Goal: Task Accomplishment & Management: Use online tool/utility

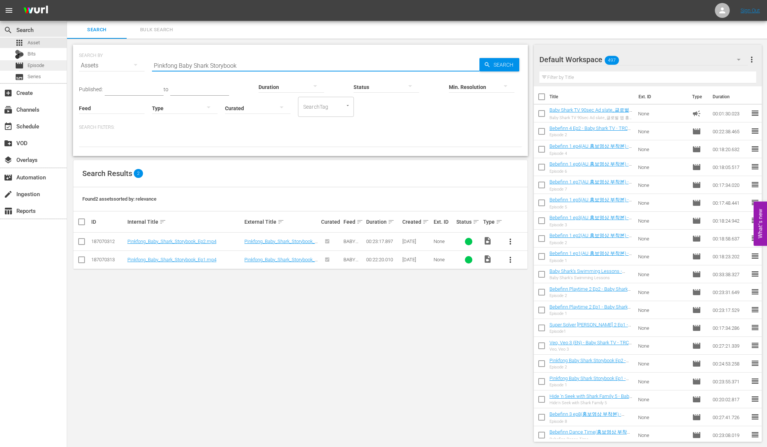
click at [42, 67] on span "Episode" at bounding box center [36, 65] width 17 height 7
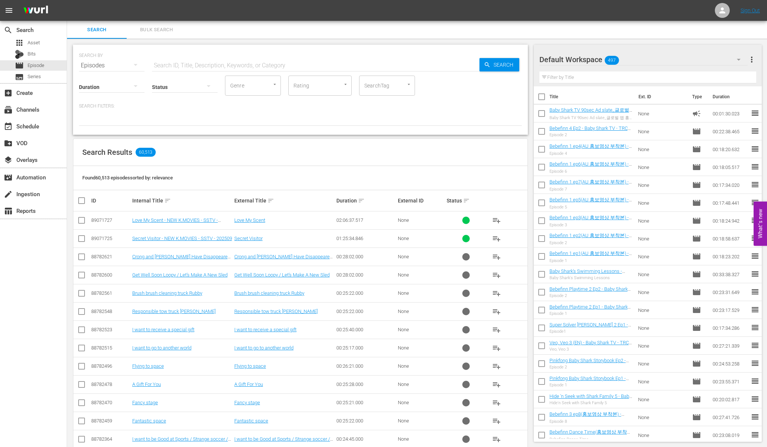
click at [192, 61] on input "text" at bounding box center [315, 66] width 327 height 18
paste input "- Baby Shark TV - TRC2 - 202508"
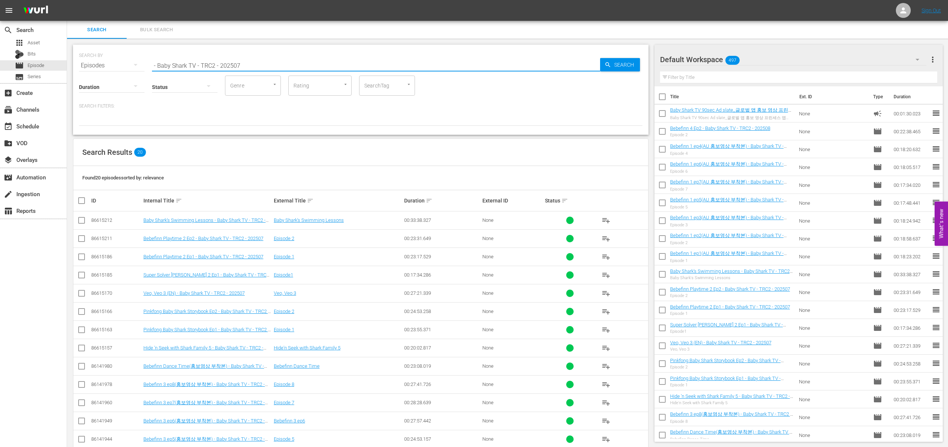
type input "- Baby Shark TV - TRC2 - 202507"
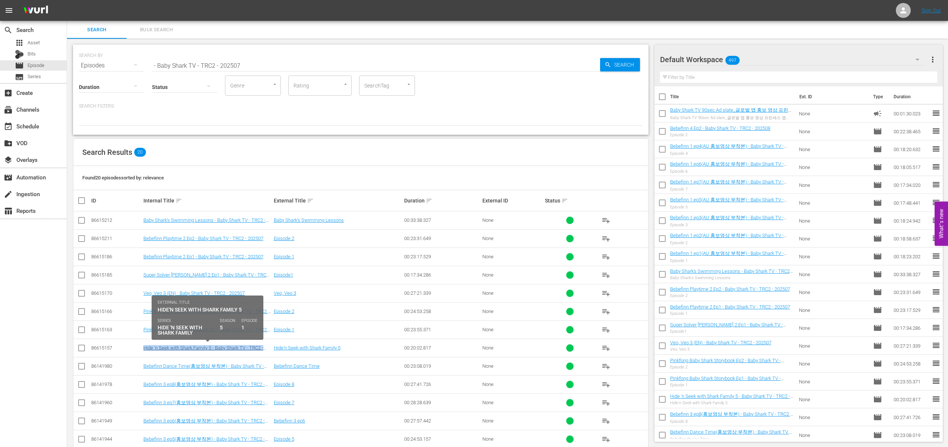
drag, startPoint x: 136, startPoint y: 349, endPoint x: 266, endPoint y: 347, distance: 129.2
click at [266, 347] on tr "86615157 Hide 'n Seek with Shark Family 5 - Baby Shark TV - TRC2 - 202507 Hide'…" at bounding box center [360, 348] width 575 height 18
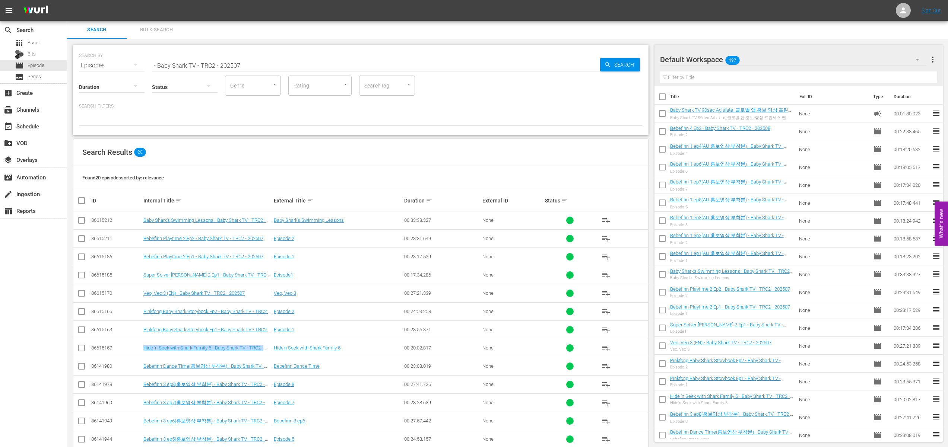
copy tr "Hide 'n Seek with Shark Family 5 - Baby Shark TV - TRC2 -"
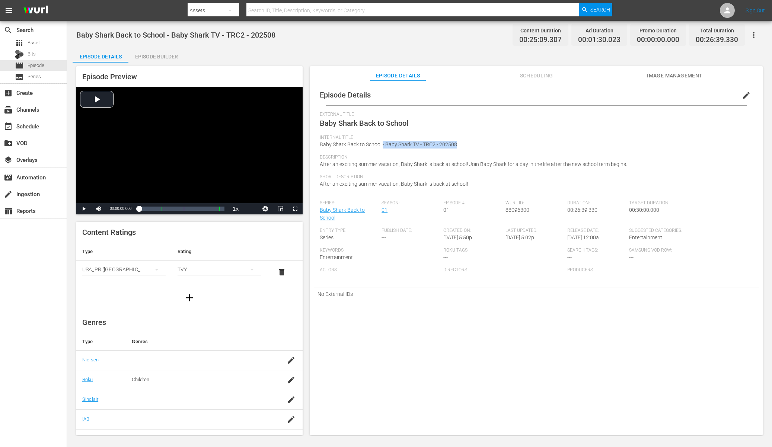
drag, startPoint x: 472, startPoint y: 145, endPoint x: 382, endPoint y: 147, distance: 90.1
click at [382, 147] on div "Internal Title Baby Shark Back to School - Baby Shark TV - TRC2 - 202508" at bounding box center [536, 145] width 433 height 20
copy span "- Baby Shark TV - TRC2 - 202508"
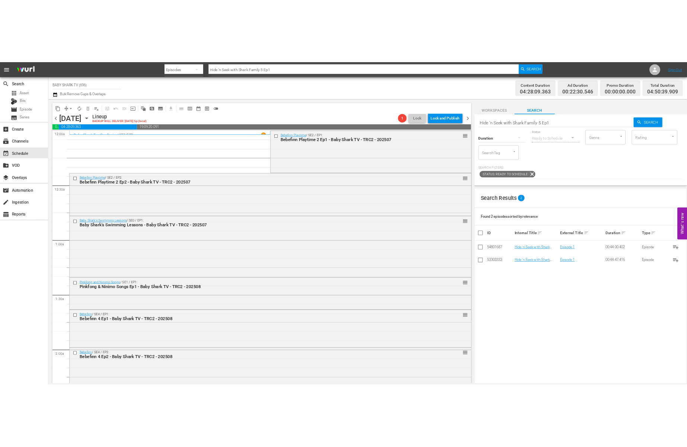
scroll to position [521, 0]
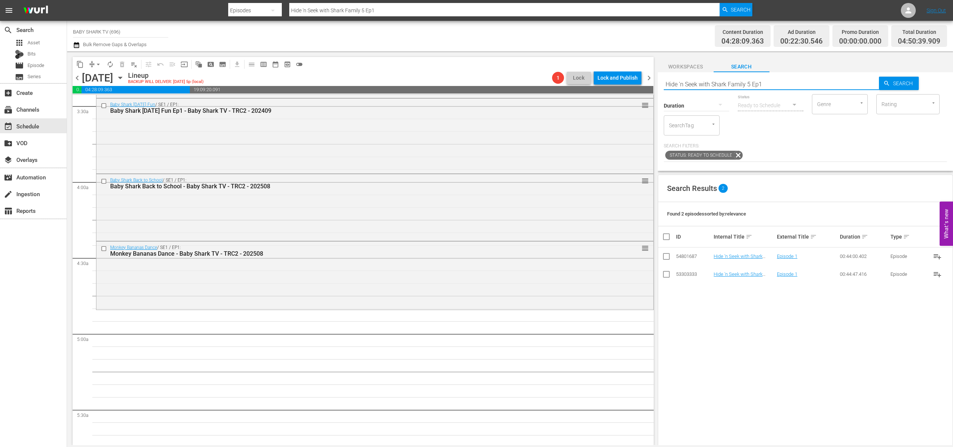
click at [796, 82] on input "Hide 'n Seek with Shark Family 5 Ep1" at bounding box center [772, 84] width 216 height 18
paste input "Hide 'n Seek with Shark Family 5 - Baby Shark TV - TRC2 -"
type input "Hide 'n Seek with Shark Family 5 - Baby Shark TV - TRC2 -"
click at [680, 85] on input "Hide 'n Seek with Shark Family 5 - Baby Shark TV - TRC2 -" at bounding box center [772, 84] width 216 height 18
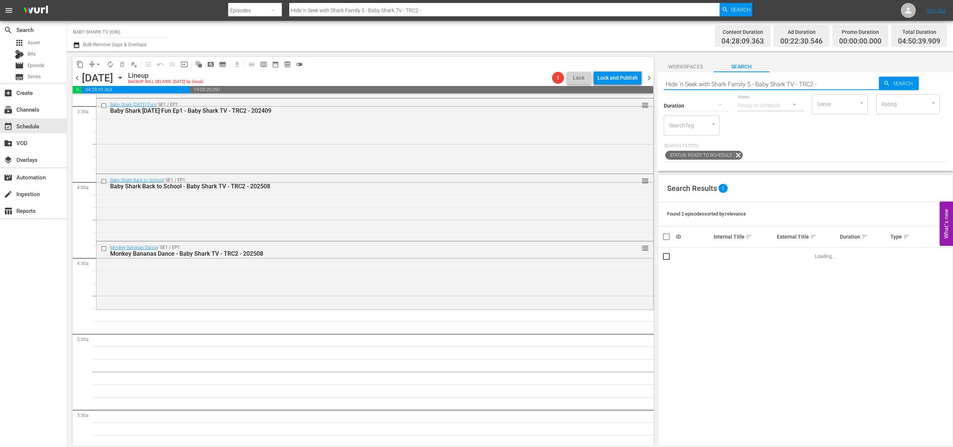
type input "Hide 'n Seek with Shark Family 5 - Baby Shark TV - TRC2 -"
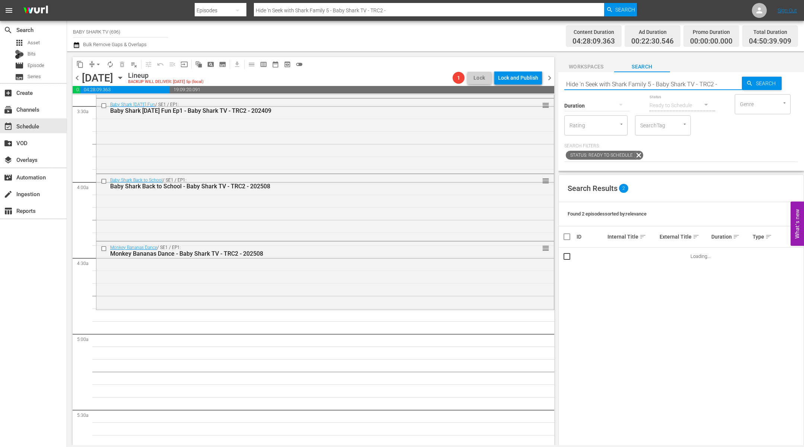
click at [694, 171] on div "Search Hide 'n Seek with Shark Family 5 - Baby Shark TV - TRC2 - Search Duratio…" at bounding box center [682, 259] width 246 height 374
drag, startPoint x: 731, startPoint y: 83, endPoint x: 692, endPoint y: 86, distance: 39.2
click at [692, 86] on input "Hide 'n Seek with Shark Family 5 - Baby Shark TV - TRC2 -" at bounding box center [654, 84] width 178 height 18
click at [707, 204] on div "Found 3 episodes sorted by: relevance" at bounding box center [681, 214] width 245 height 24
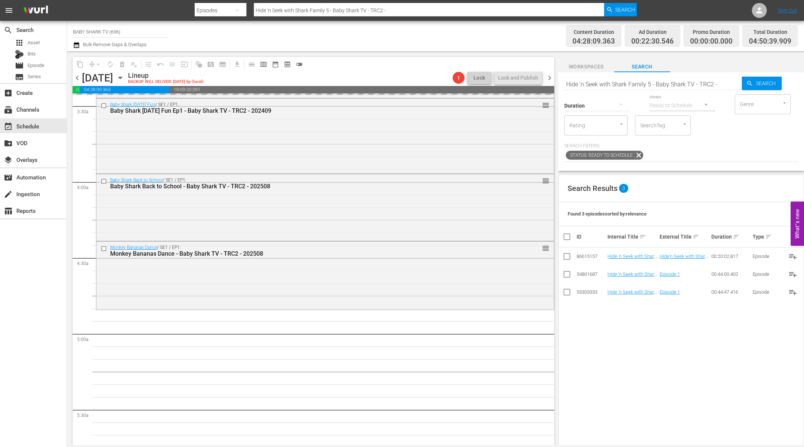
click at [684, 334] on div "Search Results 3 Found 3 episodes sorted by: relevance ID Internal Title sort E…" at bounding box center [682, 362] width 246 height 374
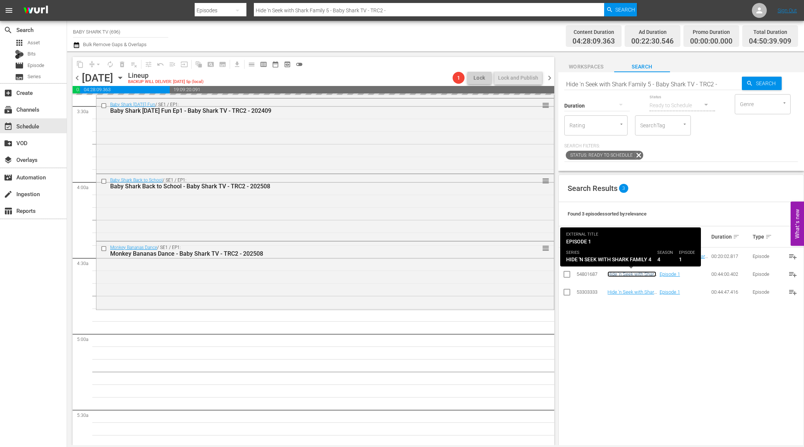
click at [635, 273] on link "Hide 'n Seek with Shark Family 4 ep1 - Baby Shark TV - TRC2 - 202402" at bounding box center [632, 282] width 49 height 22
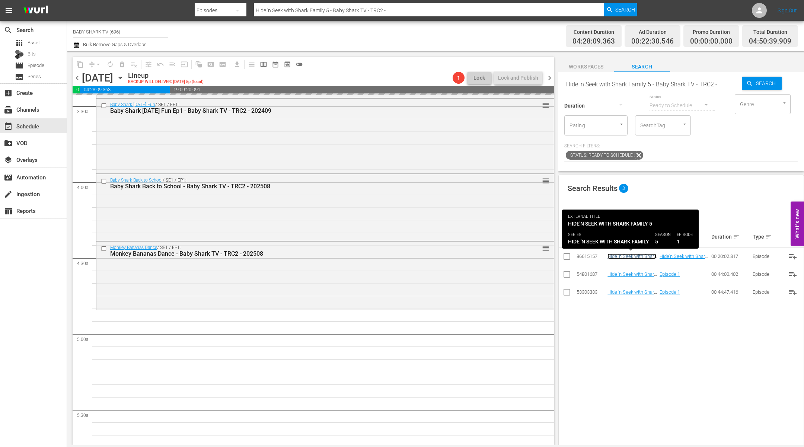
click at [634, 255] on link "Hide 'n Seek with Shark Family 5 - Baby Shark TV - TRC2 - 202507" at bounding box center [632, 262] width 49 height 17
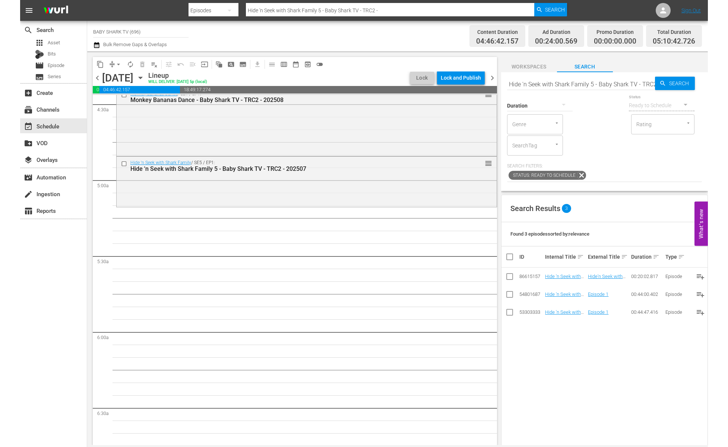
scroll to position [584, 0]
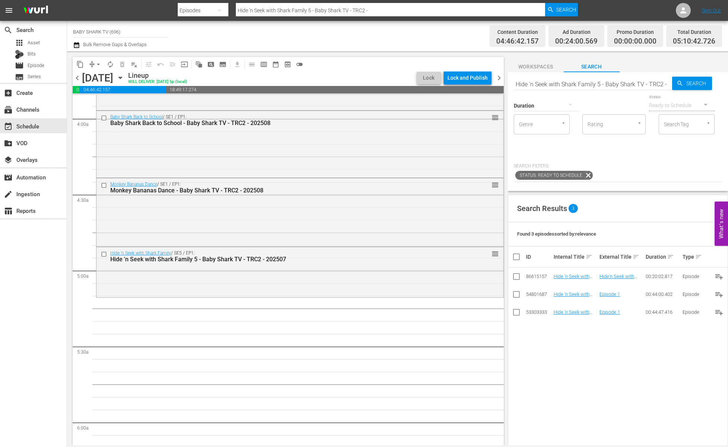
click at [649, 88] on div "Status Ready to Schedule" at bounding box center [682, 101] width 66 height 27
click at [648, 87] on div "Search Hide 'n Seek with Shark Family 5 - Baby Shark TV - TRC2 - Search Duratio…" at bounding box center [618, 131] width 220 height 119
click at [647, 86] on input "Hide 'n Seek with Shark Family 5 - Baby Shark TV - TRC2 -" at bounding box center [593, 84] width 158 height 18
paste input "Pinkfong Baby Shark Storybook Ep1"
type input "Pinkfong Baby Shark Storybook Ep1"
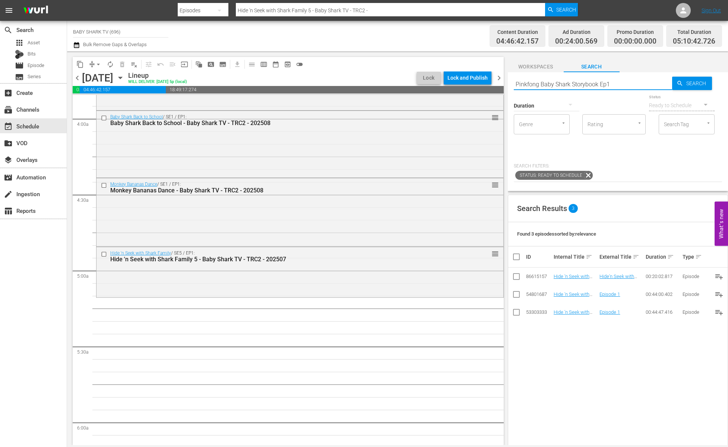
type input "Pinkfong Baby Shark Storybook Ep1"
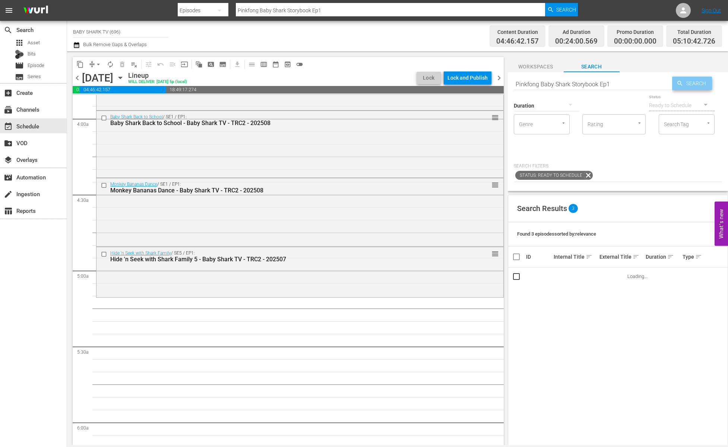
click at [687, 85] on span "Search" at bounding box center [697, 83] width 29 height 13
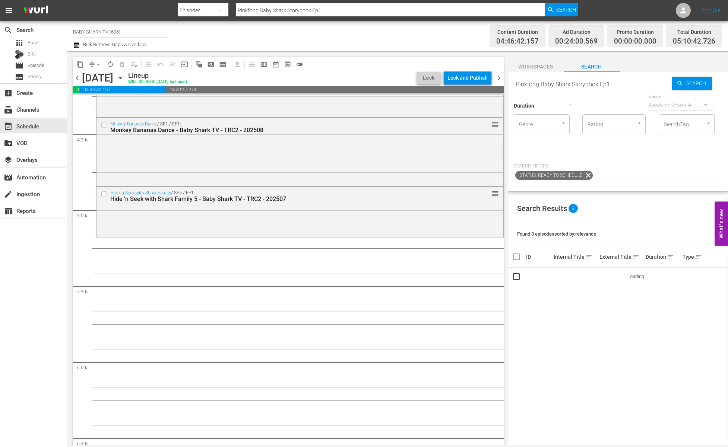
scroll to position [652, 0]
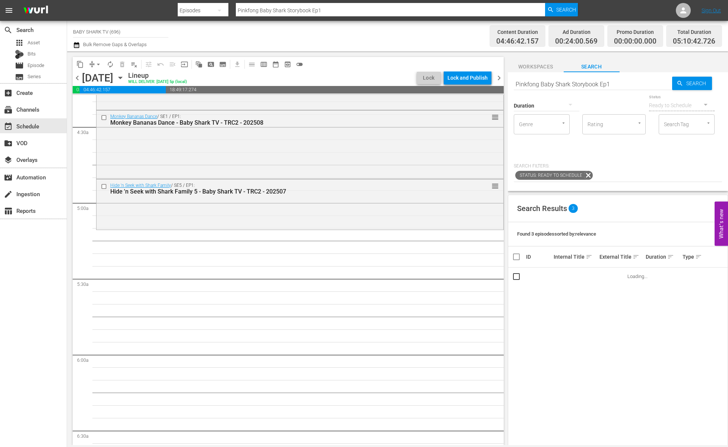
click at [624, 85] on input "Pinkfong Baby Shark Storybook Ep1" at bounding box center [593, 84] width 158 height 18
type input "Pinkfong Baby Shark Storybook"
click at [598, 164] on p "Search Filters:" at bounding box center [618, 166] width 208 height 6
click at [514, 82] on input "Pinkfong Baby Shark Storybook" at bounding box center [593, 84] width 158 height 18
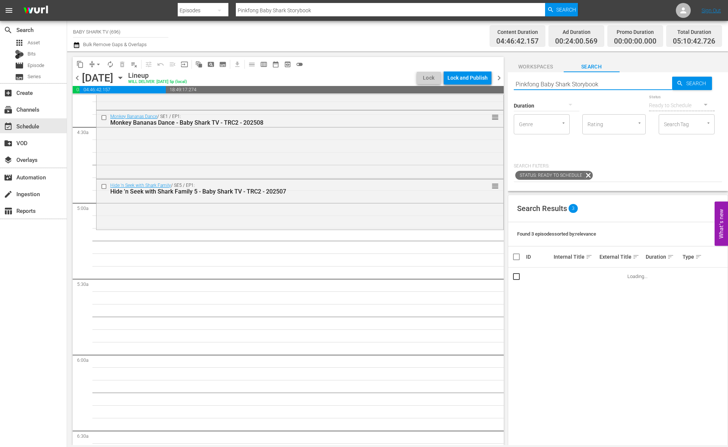
click at [572, 153] on div "Duration Status Ready to Schedule Genre Genre Rating Rating SearchTag SearchTag" at bounding box center [618, 124] width 208 height 63
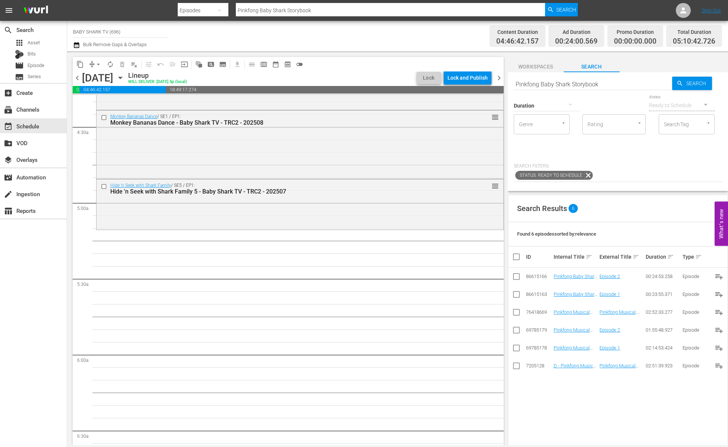
click at [642, 163] on p "Search Filters:" at bounding box center [618, 166] width 208 height 6
click at [659, 202] on div "Search Results 6" at bounding box center [617, 208] width 219 height 27
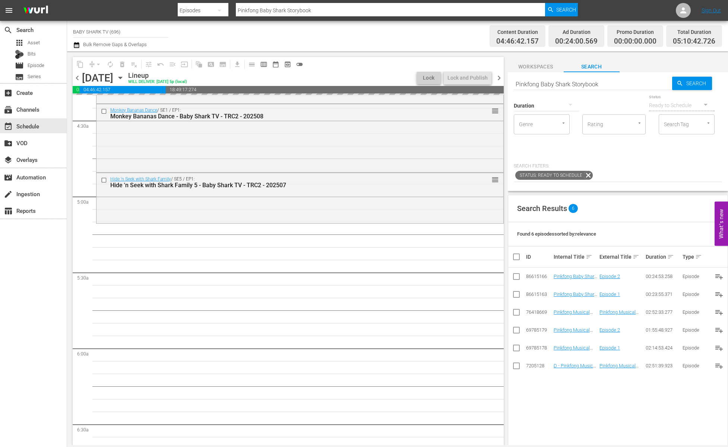
scroll to position [661, 0]
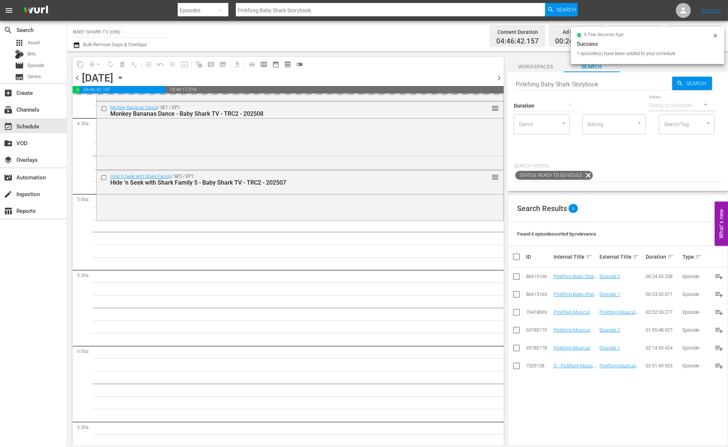
click at [665, 217] on div "Search Results 6" at bounding box center [617, 208] width 219 height 27
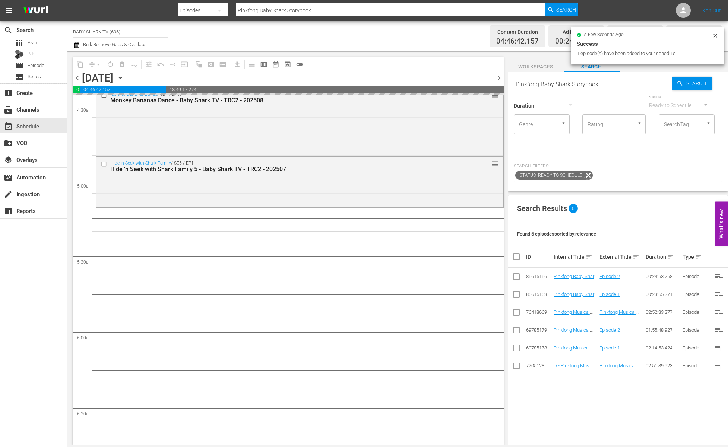
click at [647, 197] on div "Search Results 6" at bounding box center [617, 208] width 219 height 27
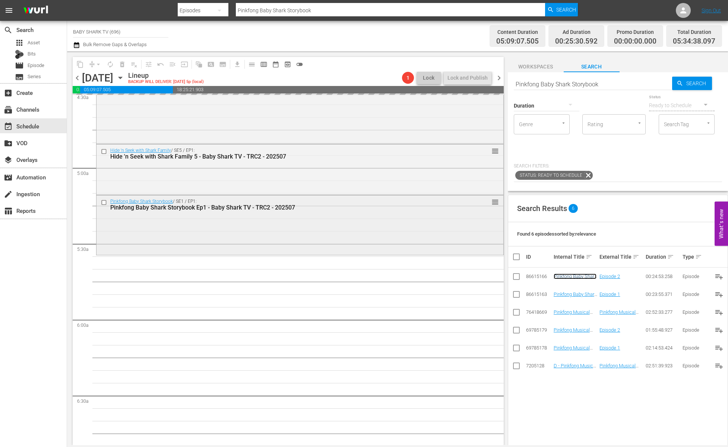
scroll to position [688, 0]
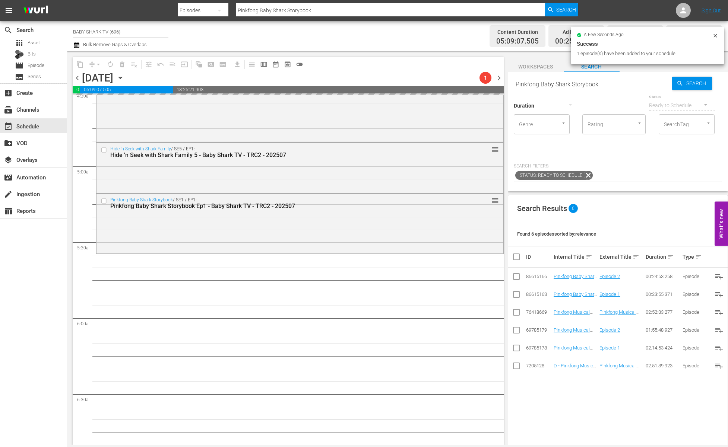
click at [621, 87] on input "Pinkfong Baby Shark Storybook" at bounding box center [593, 84] width 158 height 18
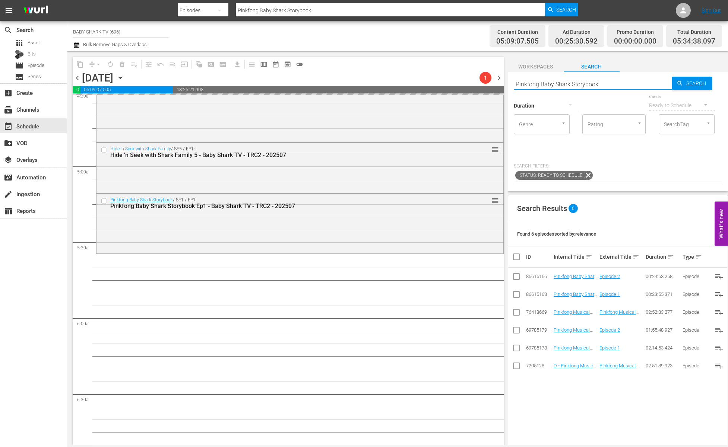
paste input "Veo, Veo 3"
type input "Veo, Veo 3"
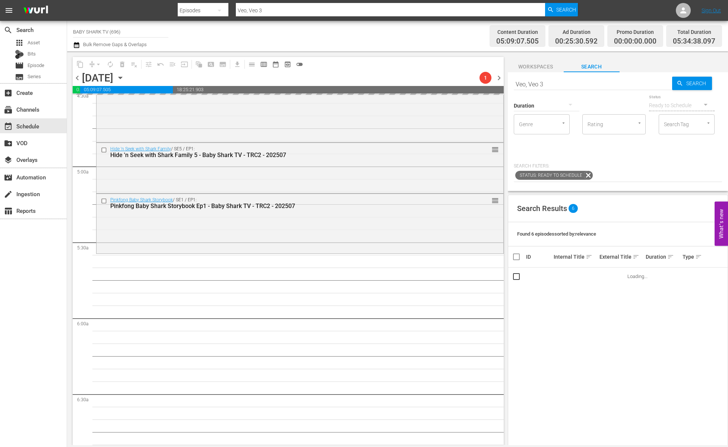
click at [627, 151] on div "Duration Status Ready to Schedule Genre Genre Rating Rating SearchTag SearchTag" at bounding box center [618, 124] width 208 height 63
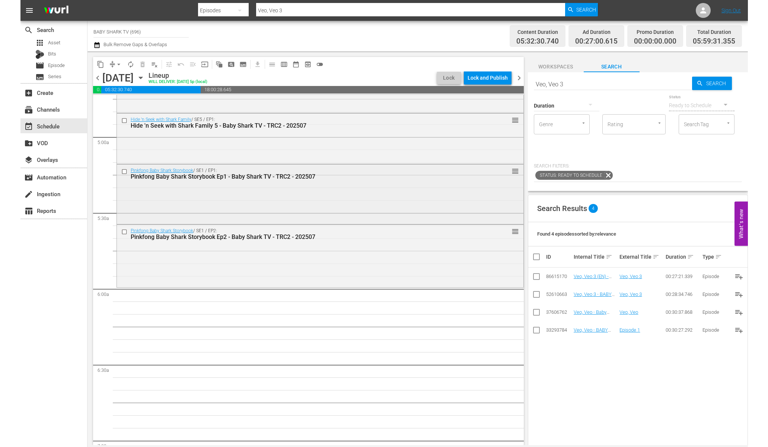
scroll to position [759, 0]
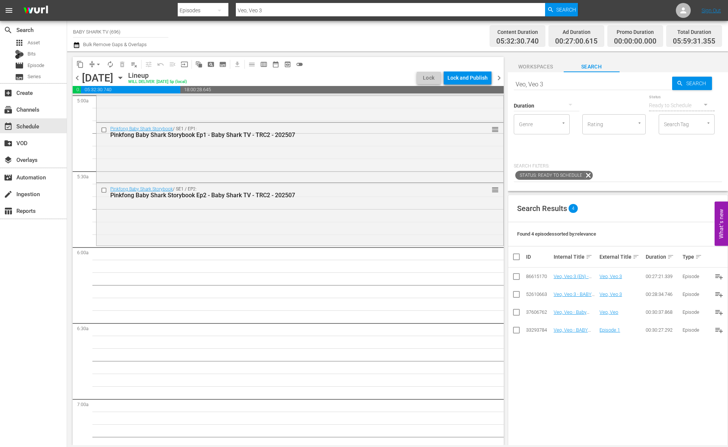
click at [641, 161] on div "Duration Status Ready to Schedule Genre Genre Rating Rating SearchTag SearchTag…" at bounding box center [618, 137] width 208 height 89
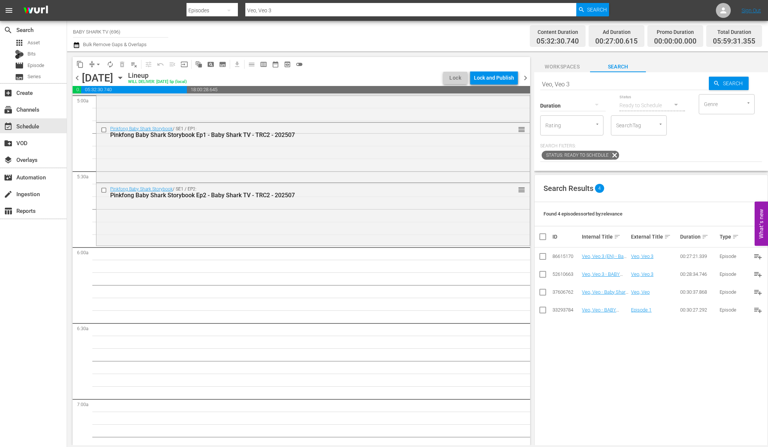
click at [704, 172] on div "Search Veo, Veo 3 Search Duration Status Ready to Schedule Genre Genre Rating R…" at bounding box center [651, 259] width 234 height 374
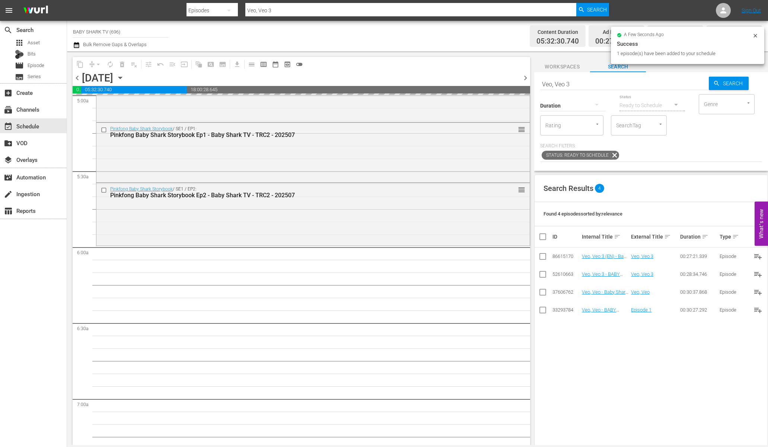
click at [672, 83] on input "Veo, Veo 3" at bounding box center [624, 84] width 169 height 18
paste input "Super Solver [PERSON_NAME] 2 Ep1"
type input "Super Solver [PERSON_NAME] 2 Ep1"
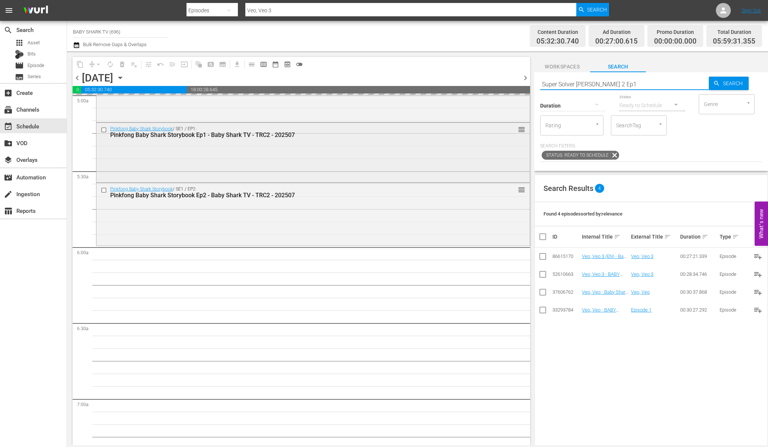
type input "Super Solver [PERSON_NAME] 2 Ep1"
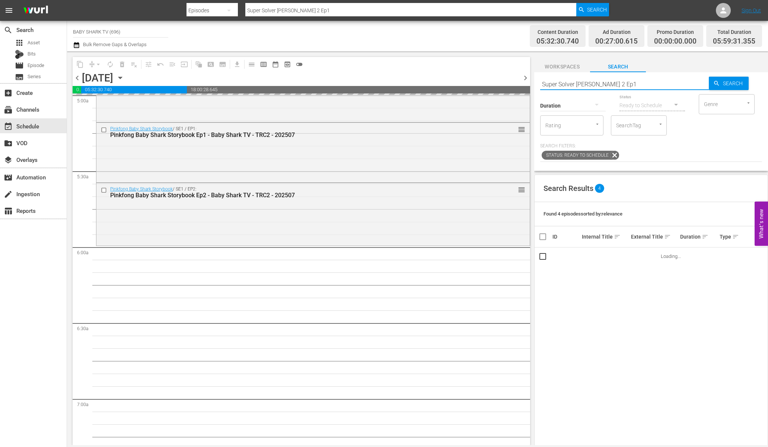
scroll to position [823, 0]
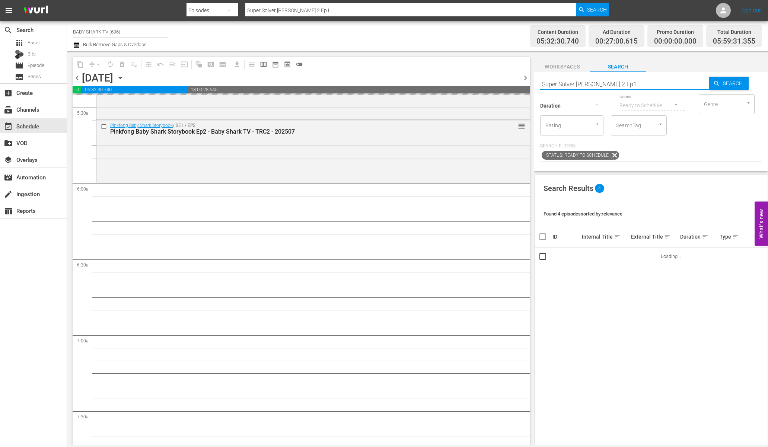
click at [667, 160] on div "Status: Ready to Schedule" at bounding box center [651, 155] width 222 height 13
click at [636, 83] on input "Super Solver [PERSON_NAME] 2 Ep1" at bounding box center [624, 84] width 169 height 18
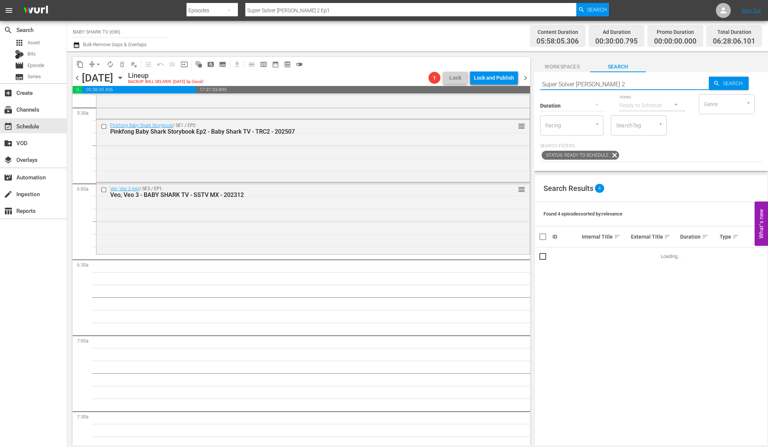
type input "Super Solver [PERSON_NAME] 2"
click at [541, 85] on input "Super Solver [PERSON_NAME] 2" at bounding box center [624, 84] width 169 height 18
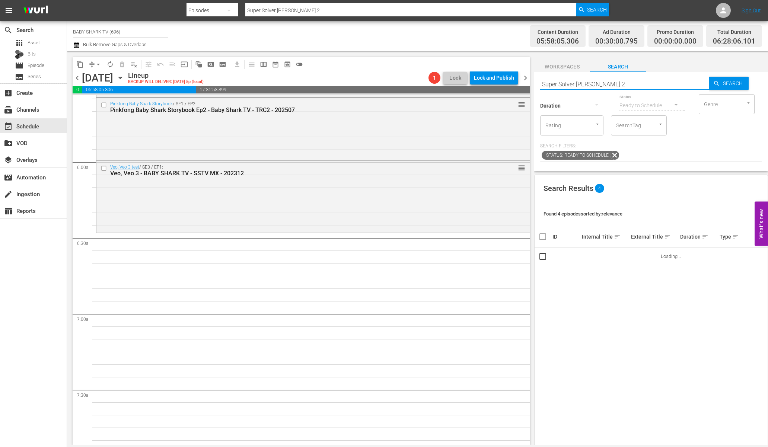
scroll to position [885, 0]
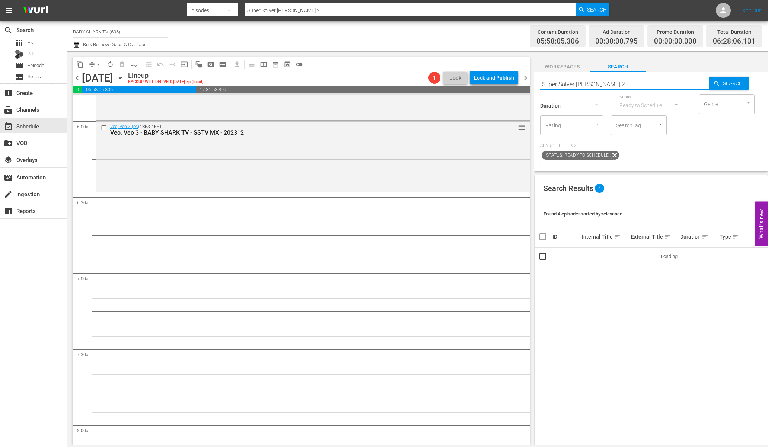
click at [696, 167] on div "Search Super Solver [PERSON_NAME] 2 Search Duration Status Ready to Schedule Ge…" at bounding box center [651, 121] width 234 height 99
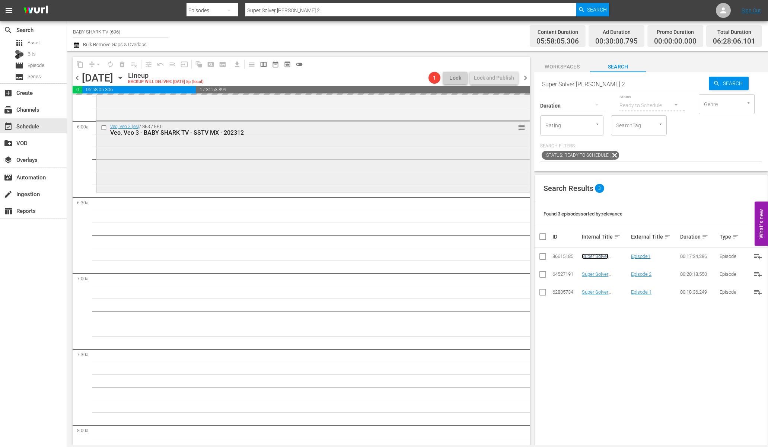
scroll to position [899, 0]
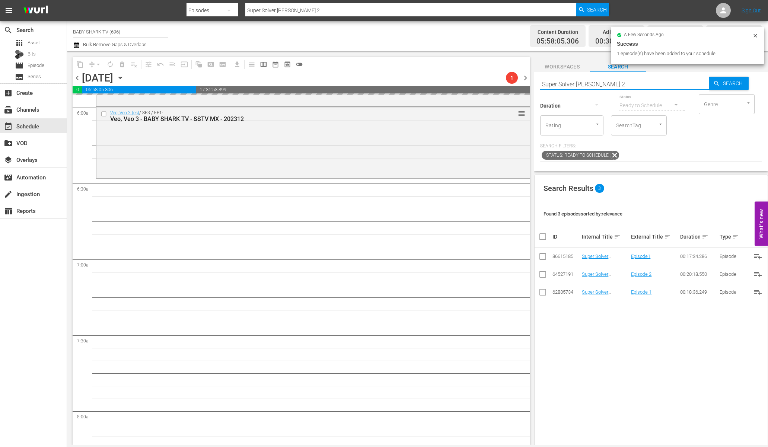
click at [675, 86] on input "Super Solver [PERSON_NAME] 2" at bounding box center [624, 84] width 169 height 18
paste input "Bebefinn Playtime 2 Ep1"
type input "Bebefinn Playtime 2"
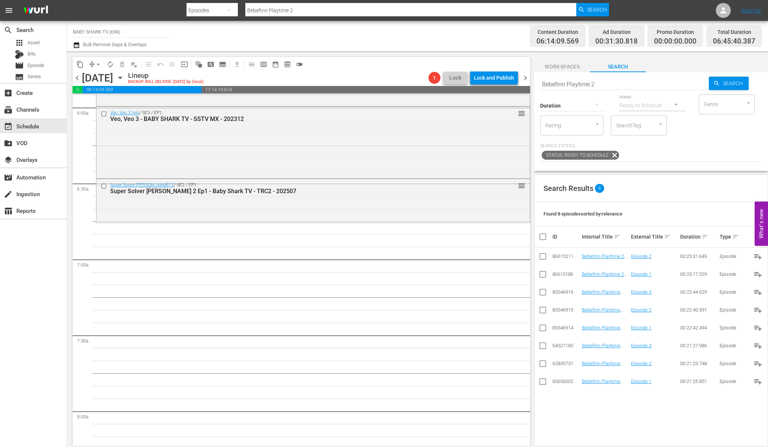
click at [668, 171] on div "Search Bebefinn Playtime 2 Search Duration Status Ready to Schedule Genre Genre…" at bounding box center [651, 121] width 234 height 99
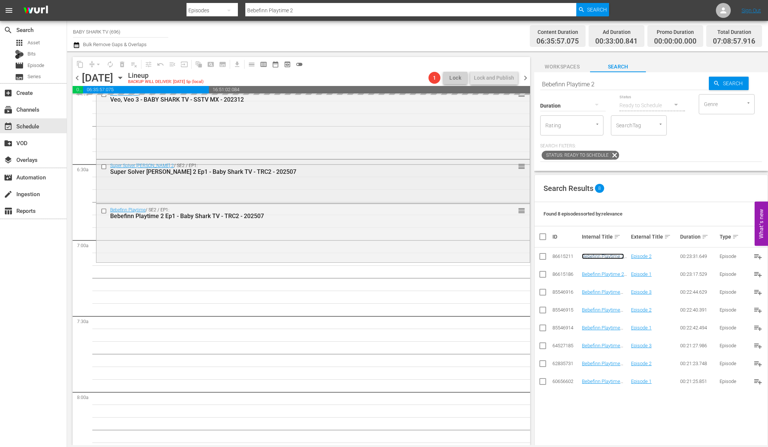
scroll to position [982, 0]
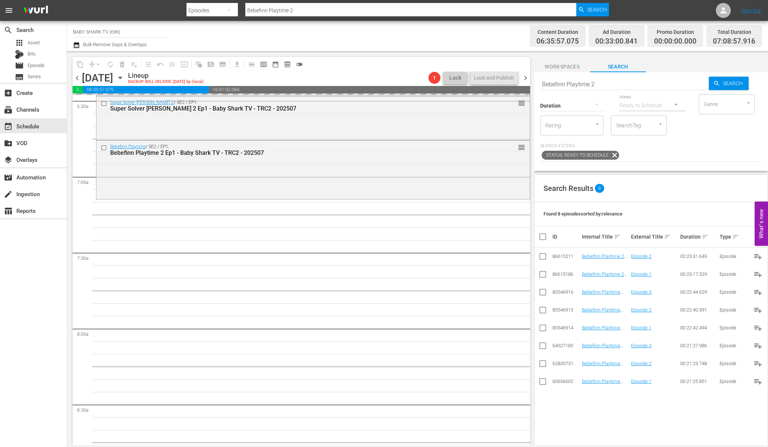
click at [676, 86] on input "Bebefinn Playtime 2" at bounding box center [624, 84] width 169 height 18
paste input "aby Shark's Swimming Lessons"
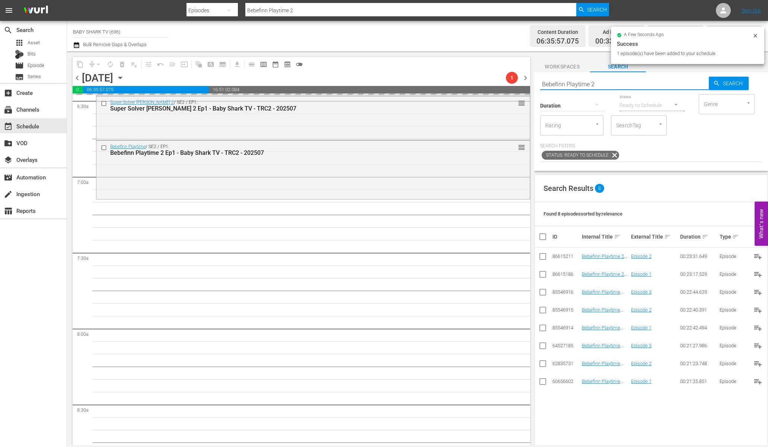
type input "Baby Shark's Swimming Lessons"
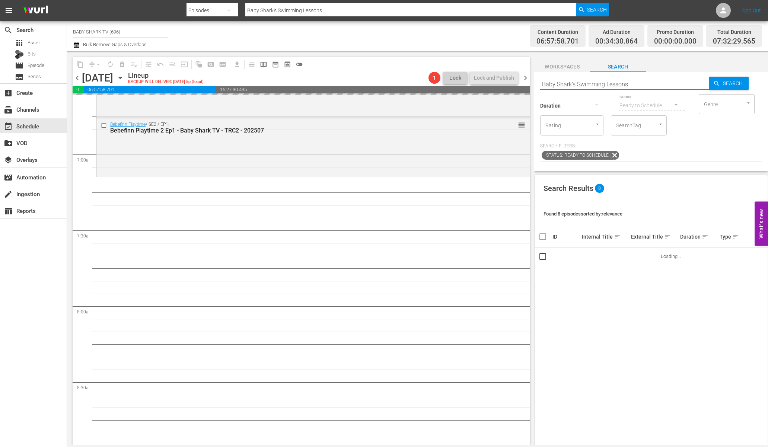
scroll to position [1017, 0]
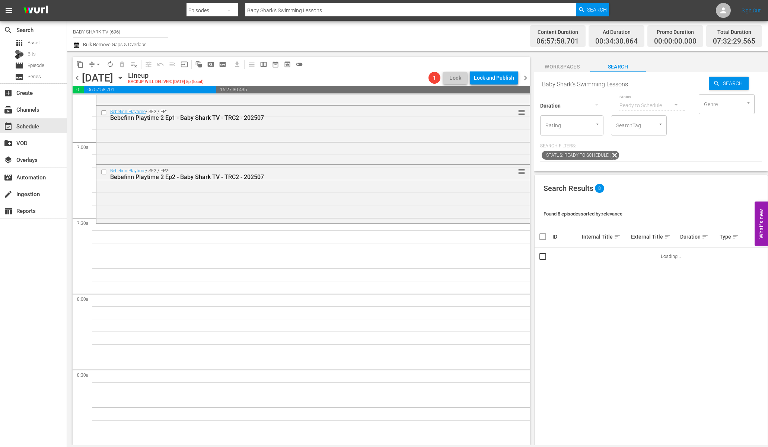
click at [672, 171] on div "Search Baby Shark's Swimming Lessons Search Duration Status Ready to Schedule G…" at bounding box center [651, 259] width 234 height 374
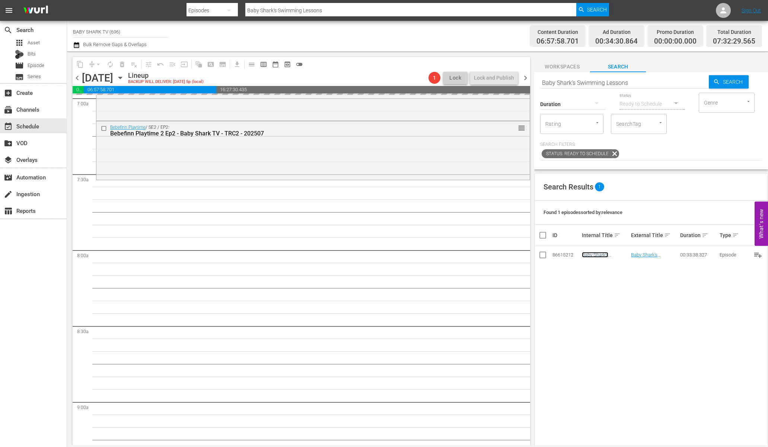
scroll to position [1088, 0]
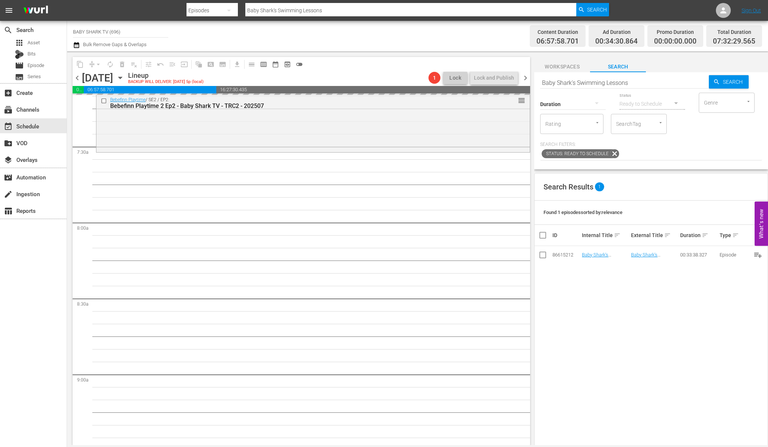
click at [676, 83] on input "Baby Shark's Swimming Lessons" at bounding box center [624, 83] width 169 height 18
paste input "Hogi Santa's [PERSON_NAME] and more ep1"
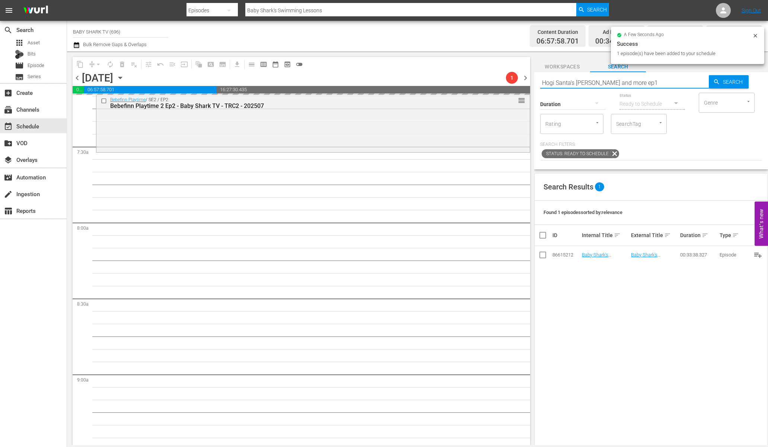
type input "Hogi Santa's [PERSON_NAME] and more ep1"
click at [705, 156] on div "Status: Ready to Schedule" at bounding box center [651, 154] width 222 height 13
type input "Hogi Santa's [PERSON_NAME] and more ep1"
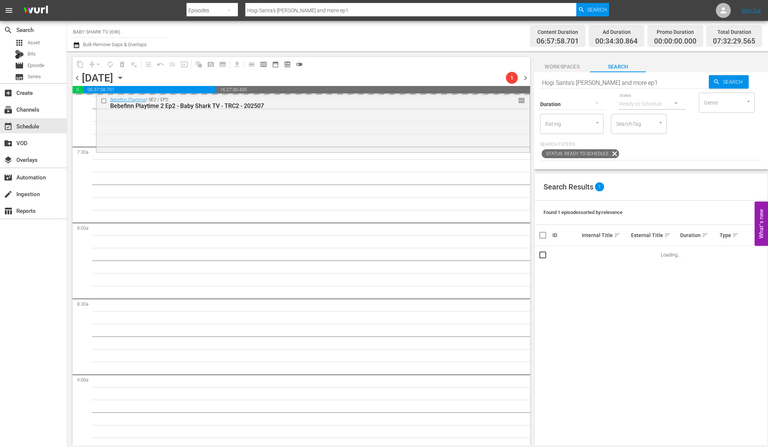
click at [715, 149] on div "Status: Ready to Schedule" at bounding box center [651, 154] width 222 height 13
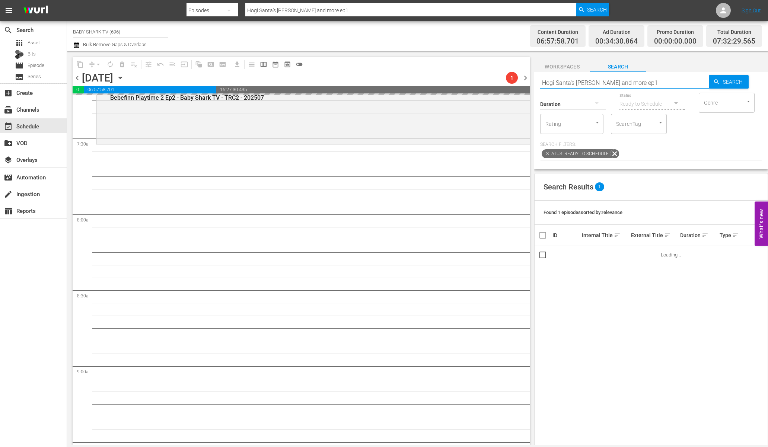
click at [684, 82] on input "Hogi Santa's [PERSON_NAME] and more ep1" at bounding box center [624, 83] width 169 height 18
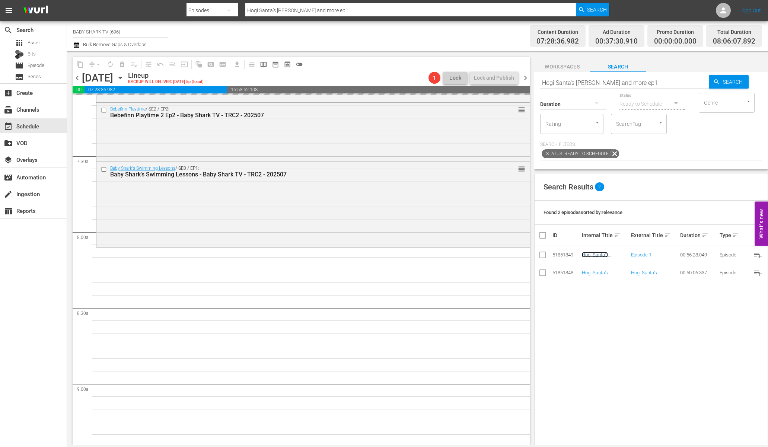
scroll to position [1089, 0]
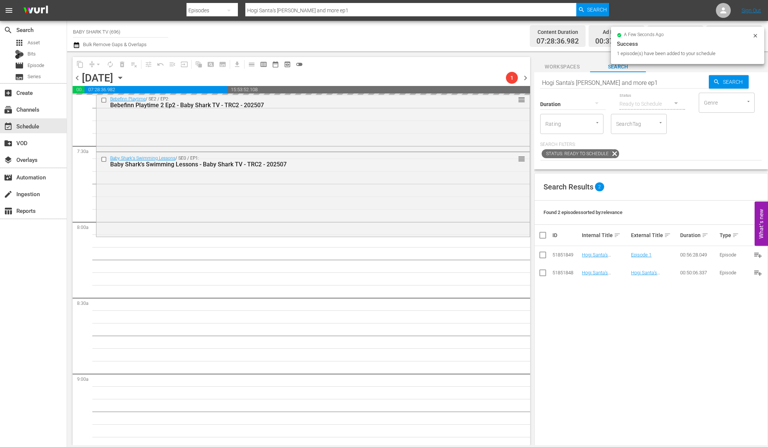
click at [678, 78] on input "Hogi Santa's [PERSON_NAME] and more ep1" at bounding box center [624, 83] width 169 height 18
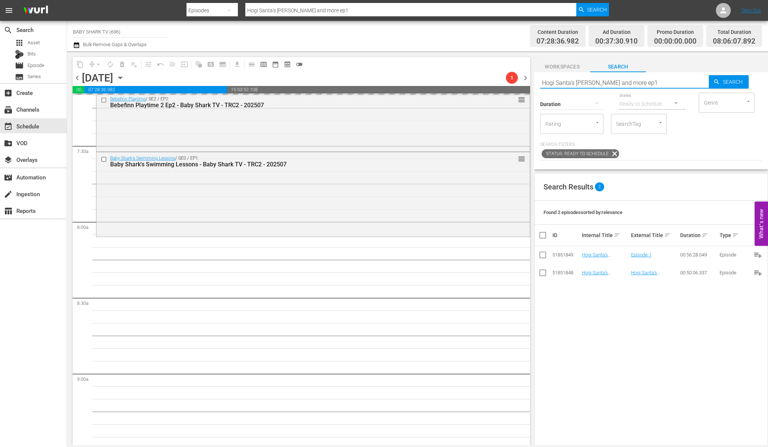
click at [682, 80] on input "Hogi Santa's [PERSON_NAME] and more ep1" at bounding box center [624, 83] width 169 height 18
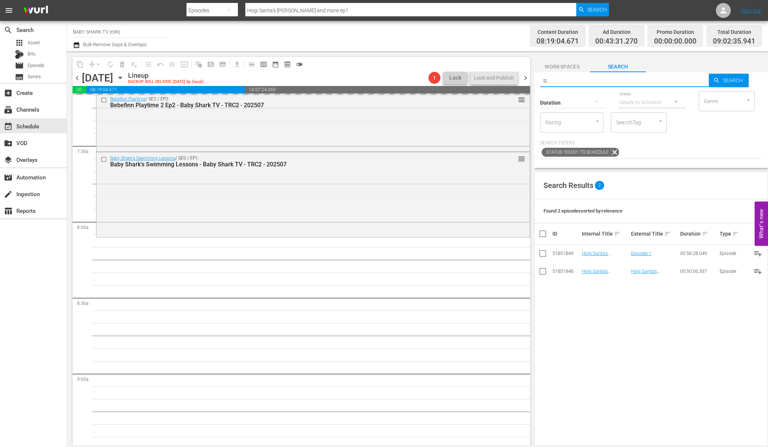
click at [682, 80] on input "ㅍ" at bounding box center [624, 81] width 169 height 18
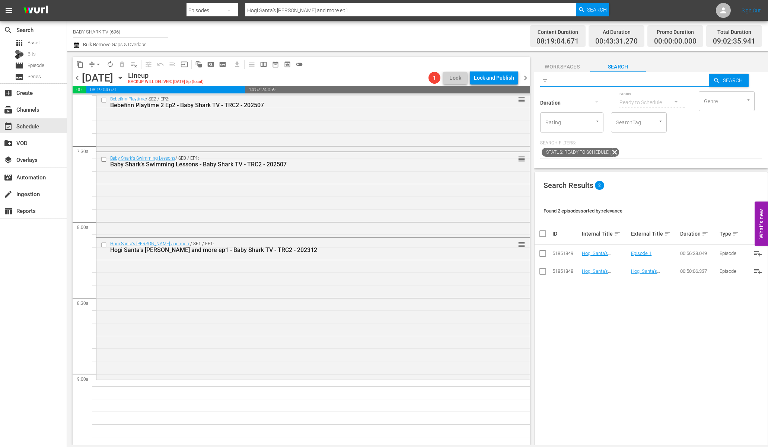
paste input "Pinkfong Best Car Songs"
type input "Pinkfong Best Car Songs"
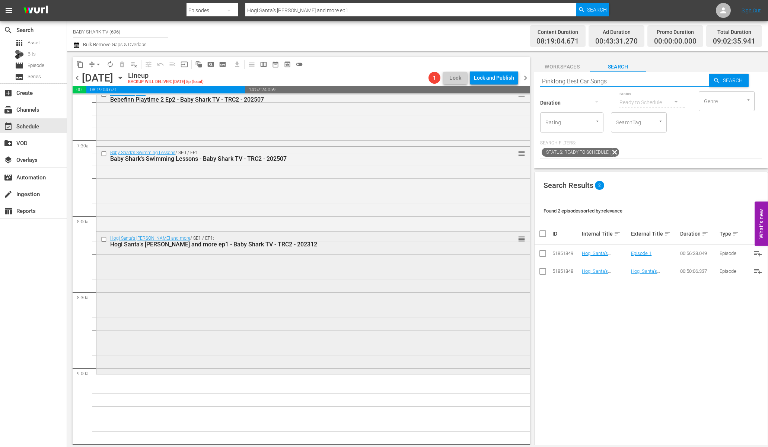
type input "Pinkfong Best Car Songs"
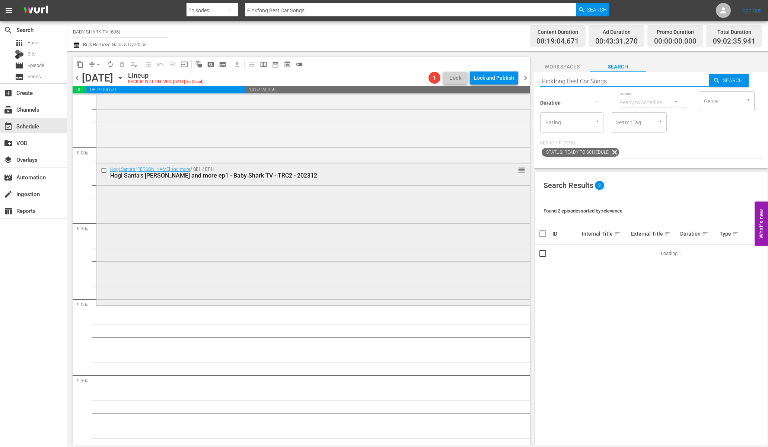
scroll to position [1200, 0]
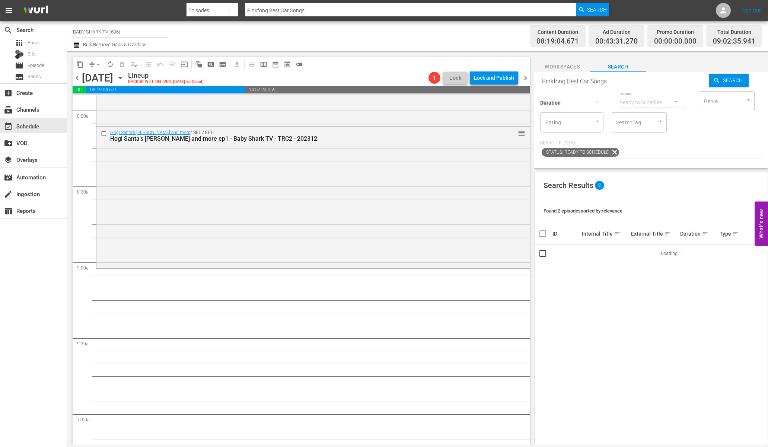
click at [709, 187] on div "Search Results 2" at bounding box center [651, 185] width 233 height 27
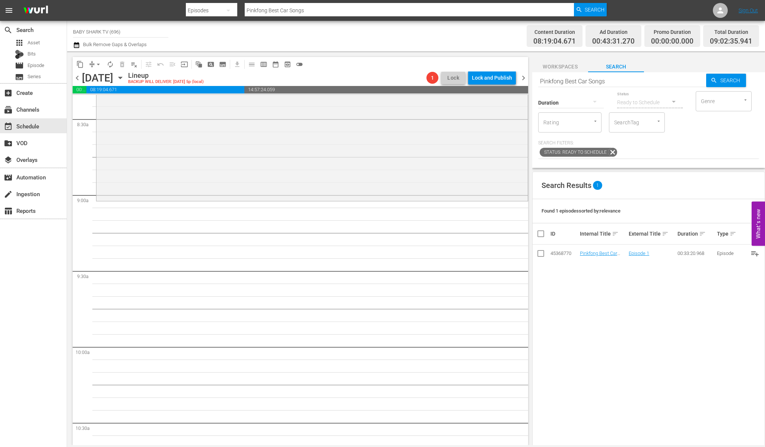
scroll to position [1221, 0]
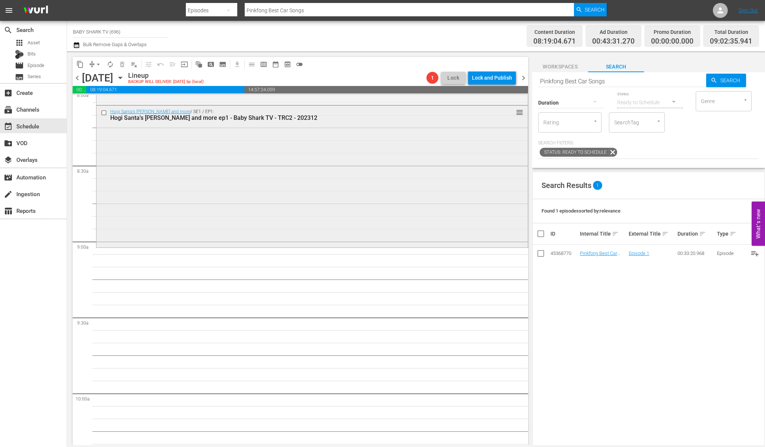
click at [103, 113] on input "checkbox" at bounding box center [105, 112] width 8 height 6
click at [313, 175] on div "Delete Event" at bounding box center [304, 179] width 59 height 10
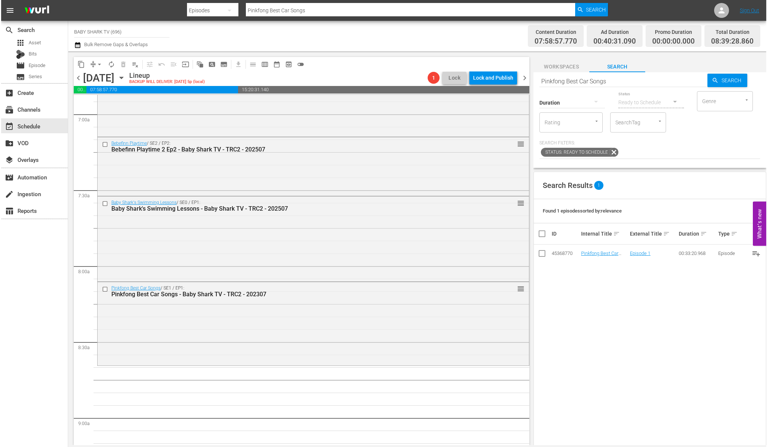
scroll to position [1207, 0]
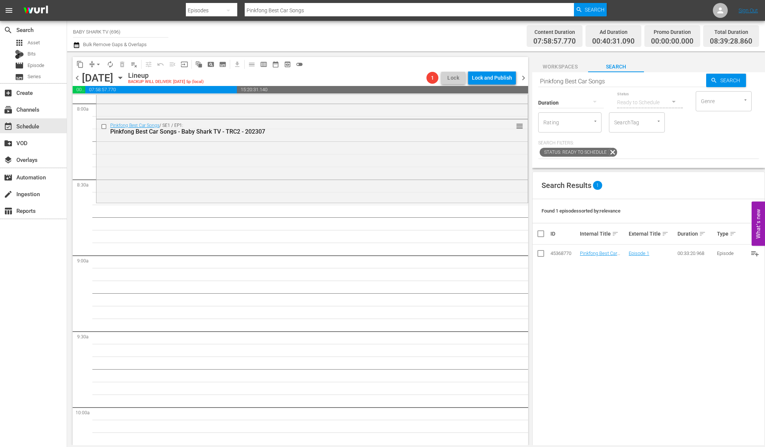
click at [657, 83] on input "Pinkfong Best Car Songs" at bounding box center [622, 81] width 168 height 18
paste input "Baby Shark Workout"
type input "Baby Shark Workout"
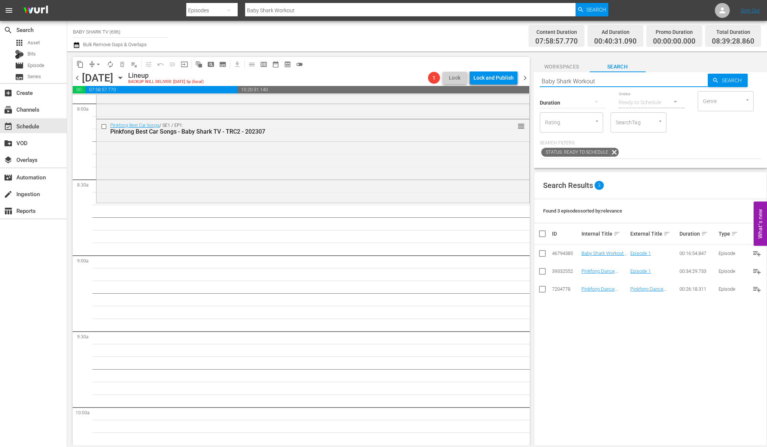
click at [628, 347] on div "Search Results 3 Found 3 episodes sorted by: relevance ID Internal Title sort E…" at bounding box center [650, 359] width 233 height 374
click at [655, 75] on input "Baby Shark Workout" at bounding box center [624, 81] width 168 height 18
click at [654, 79] on input "Baby Shark Workout" at bounding box center [624, 81] width 168 height 18
paste input "Brooklyn Ep.3"
type input "Baby Shark Brooklyn Ep.3"
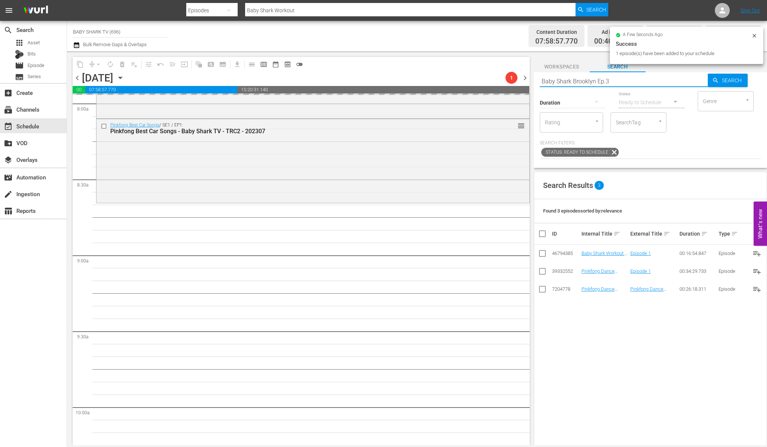
type input "Baby Shark Brooklyn Ep.3"
type input "Baby Shark Brooklyn"
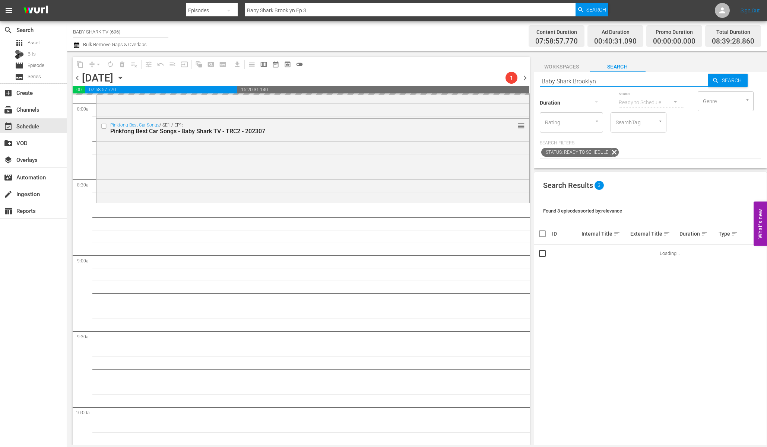
type input "Baby Shark Brooklyn"
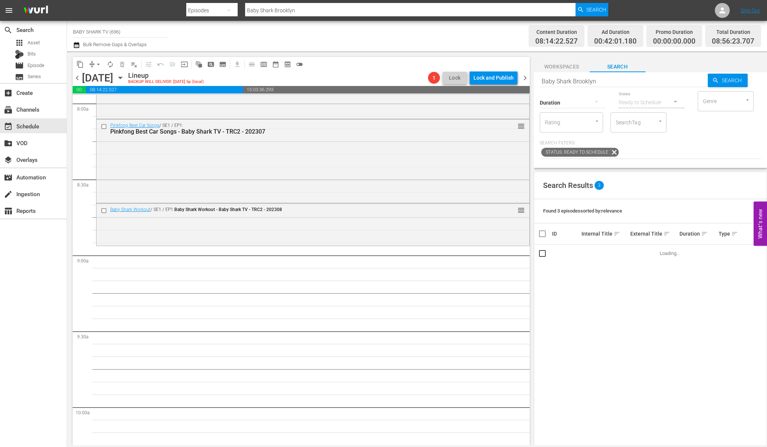
click at [647, 184] on div "Search Results 3" at bounding box center [650, 185] width 232 height 27
click at [620, 82] on input "Baby Shark Brooklyn" at bounding box center [624, 81] width 168 height 18
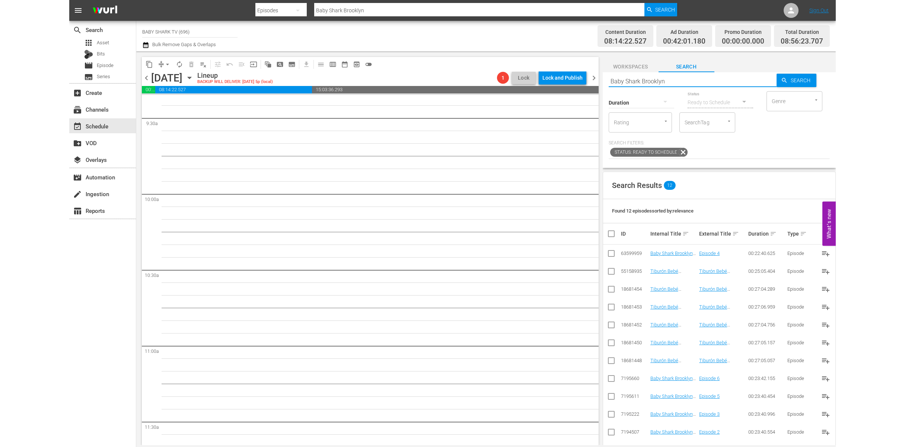
scroll to position [1167, 0]
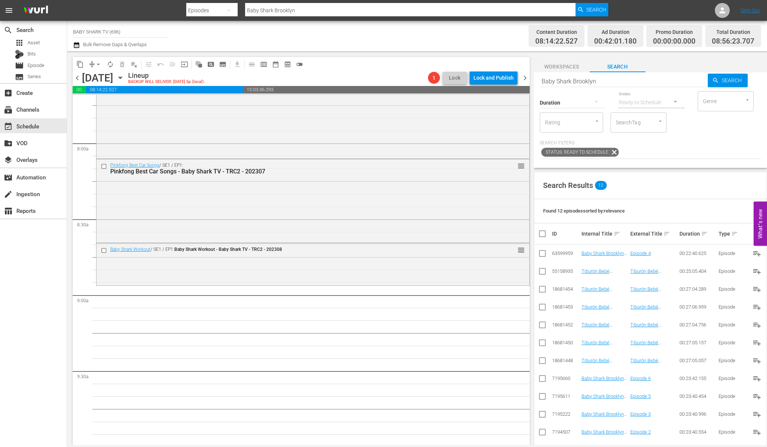
click at [659, 197] on div "Search Results 12" at bounding box center [650, 185] width 232 height 27
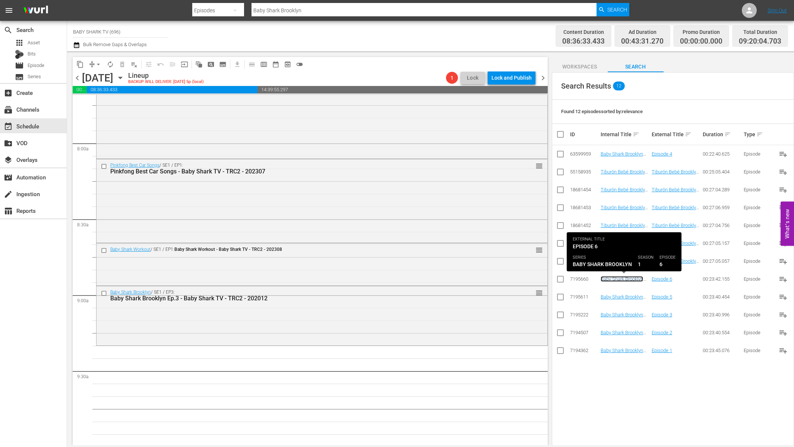
scroll to position [1213, 0]
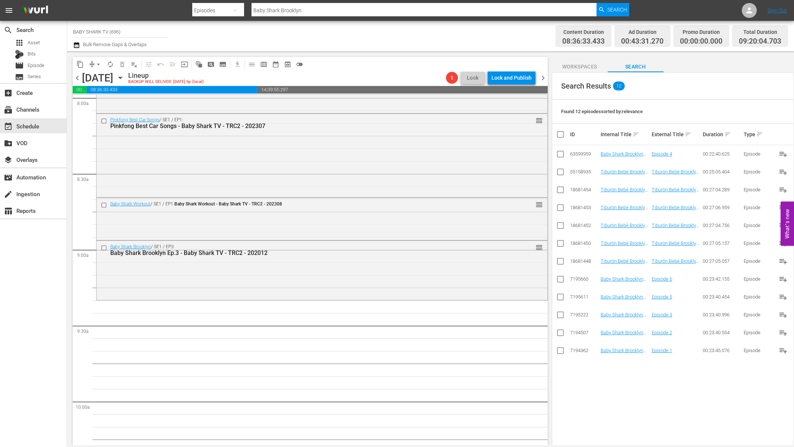
click at [633, 376] on div "Search Results 12 Found 12 episodes sorted by: relevance ID Internal Title sort…" at bounding box center [673, 259] width 242 height 374
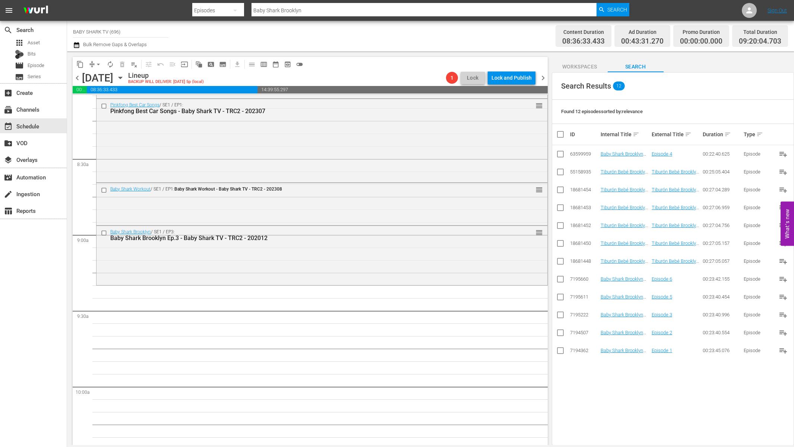
click at [629, 389] on div "Search Results 12 Found 12 episodes sorted by: relevance ID Internal Title sort…" at bounding box center [673, 259] width 242 height 374
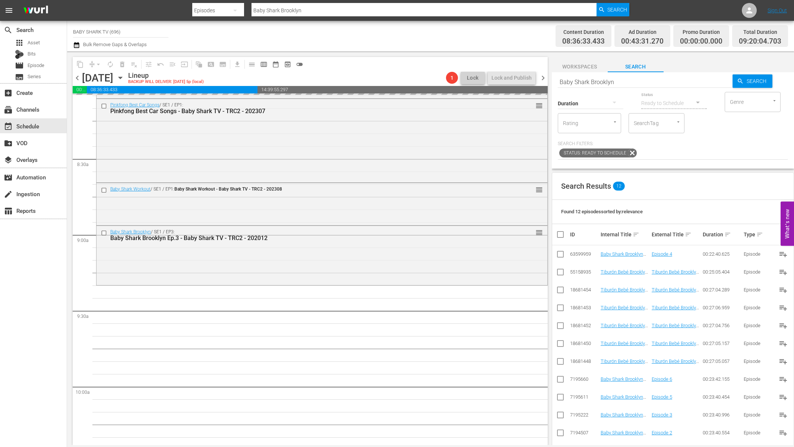
scroll to position [0, 0]
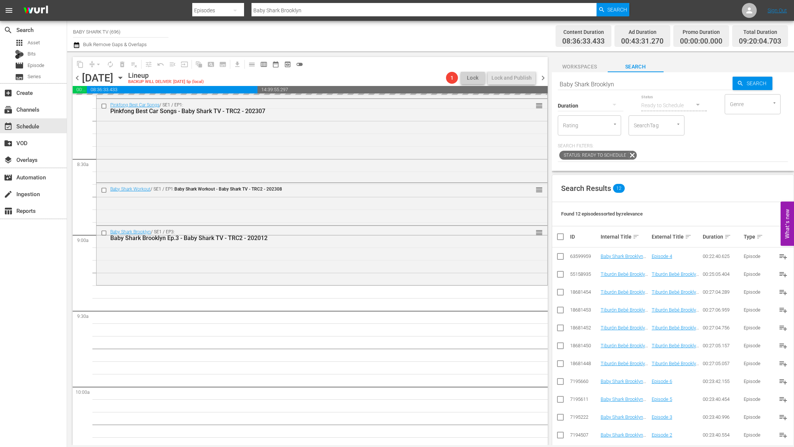
click at [656, 85] on input "Baby Shark Brooklyn" at bounding box center [644, 84] width 175 height 18
paste input "ebefinn 2 ep2"
click at [656, 85] on input "Bebefinn 2 ep2" at bounding box center [644, 84] width 175 height 18
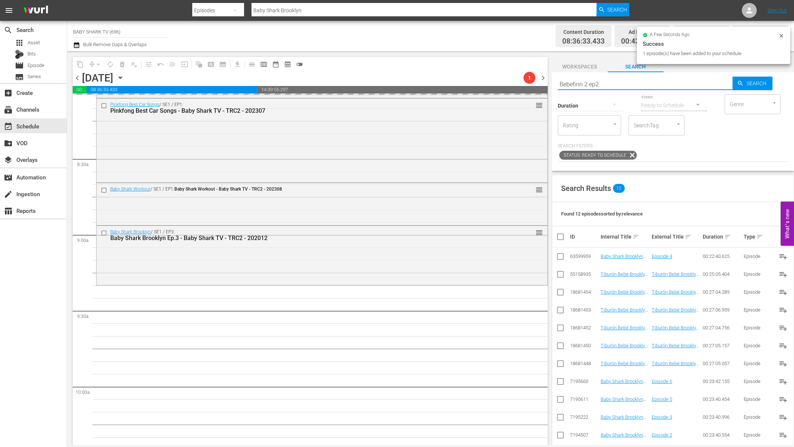
type input "Bebefinn 2 ep2"
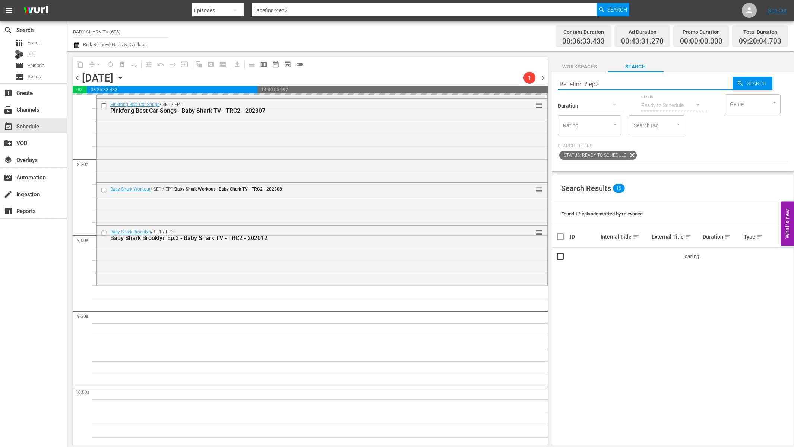
click at [636, 80] on input "Bebefinn 2 ep2" at bounding box center [644, 84] width 175 height 18
click at [626, 85] on input "Bebefinn 2 ep2" at bounding box center [644, 84] width 175 height 18
type input "Bebefinn"
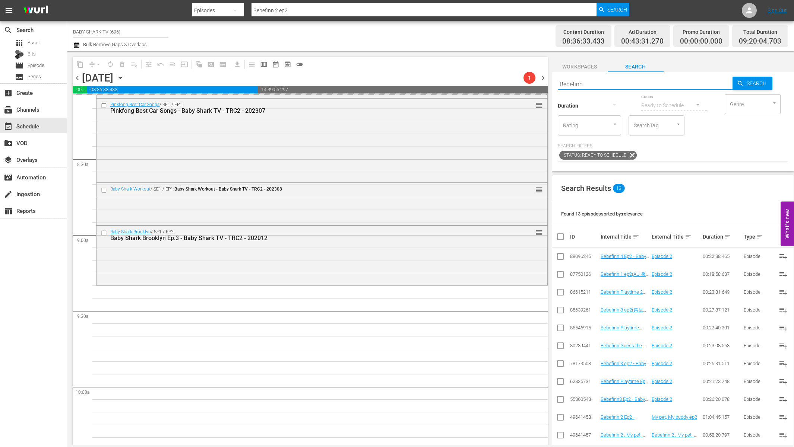
type input "Bebefinn"
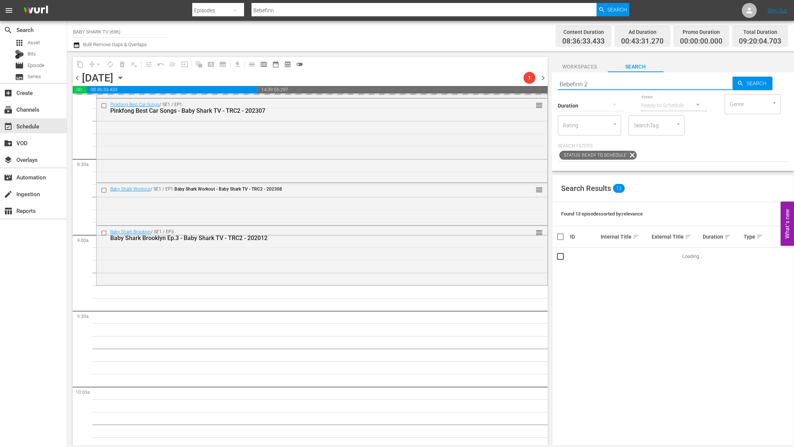
type input "Bebefinn 2"
click at [605, 279] on div "Search Results 13 Found 13 episodes sorted by: relevance ID Internal Title sort…" at bounding box center [673, 362] width 242 height 374
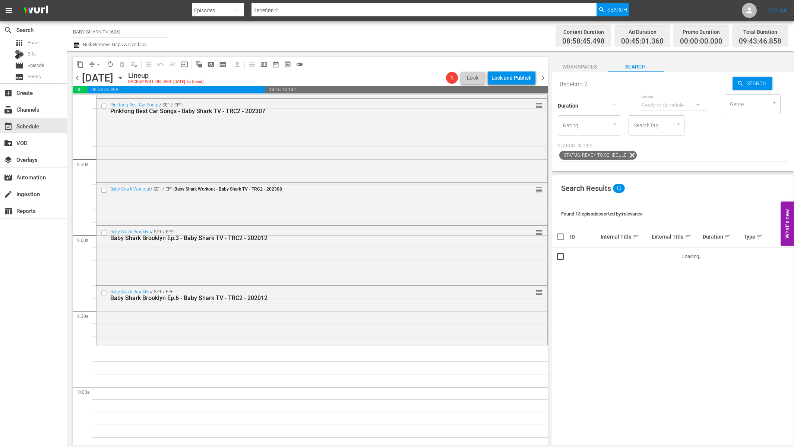
scroll to position [13, 0]
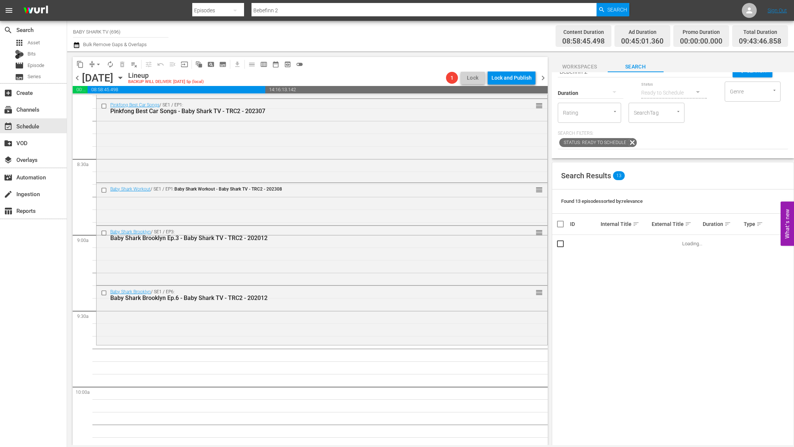
click at [657, 300] on div "Search Results 13 Found 13 episodes sorted by: relevance ID Internal Title sort…" at bounding box center [673, 349] width 242 height 374
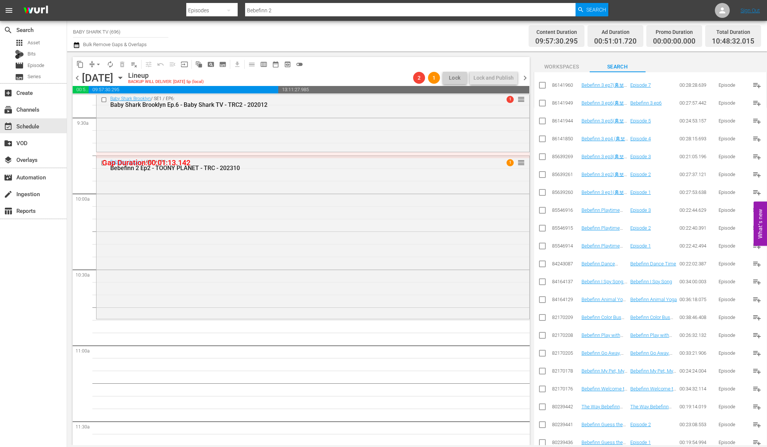
scroll to position [942, 0]
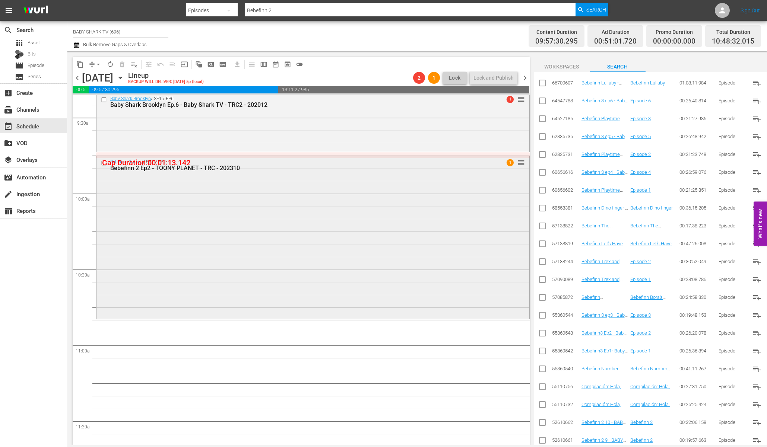
click at [517, 161] on span "reorder" at bounding box center [520, 163] width 7 height 8
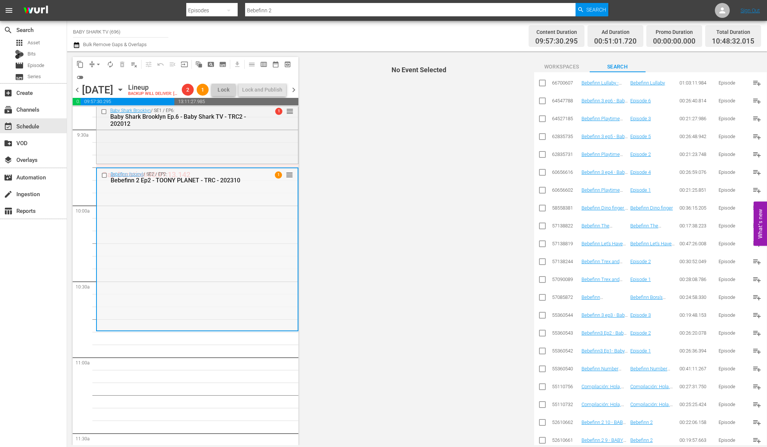
click at [286, 179] on span "reorder" at bounding box center [289, 175] width 7 height 8
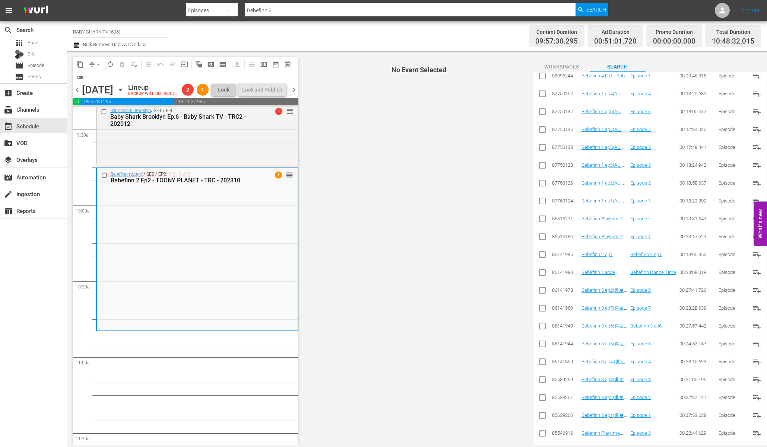
scroll to position [0, 0]
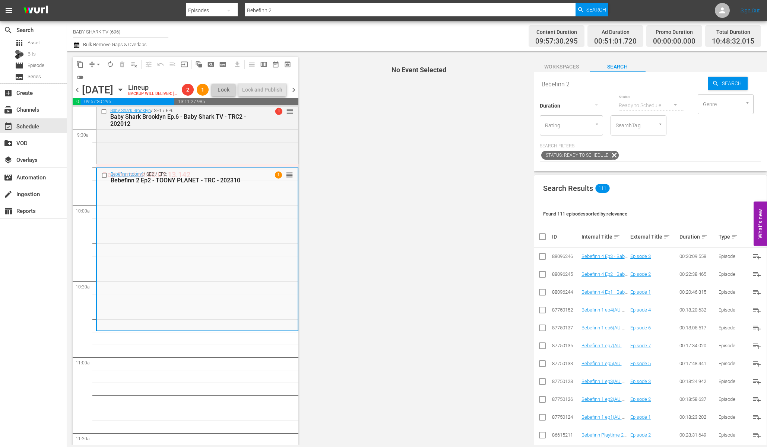
click at [563, 70] on span "Workspaces" at bounding box center [562, 66] width 56 height 9
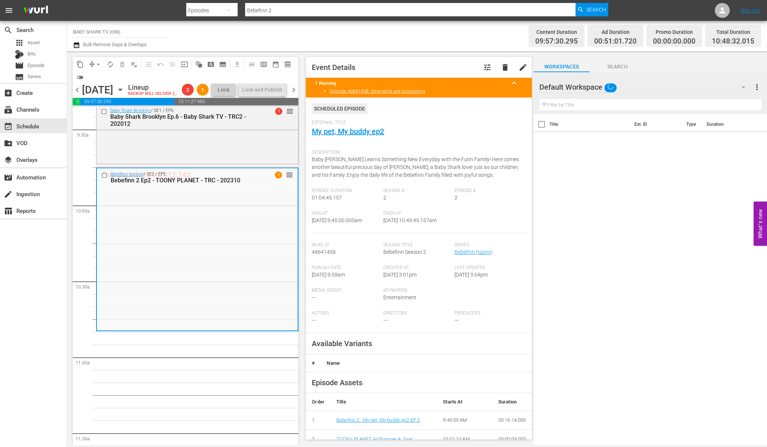
click at [593, 114] on th "Title" at bounding box center [589, 124] width 81 height 21
click at [592, 104] on input "text" at bounding box center [650, 105] width 222 height 12
paste input "Bebefinn 2 ep2"
click at [131, 208] on div "Bebefinn (toony) / SE2 / EP2: Bebefinn 2 Ep2 - TOONY PLANET - TRC - 202310 1 re…" at bounding box center [197, 249] width 201 height 162
click at [276, 218] on div "Delete Event" at bounding box center [298, 219] width 59 height 10
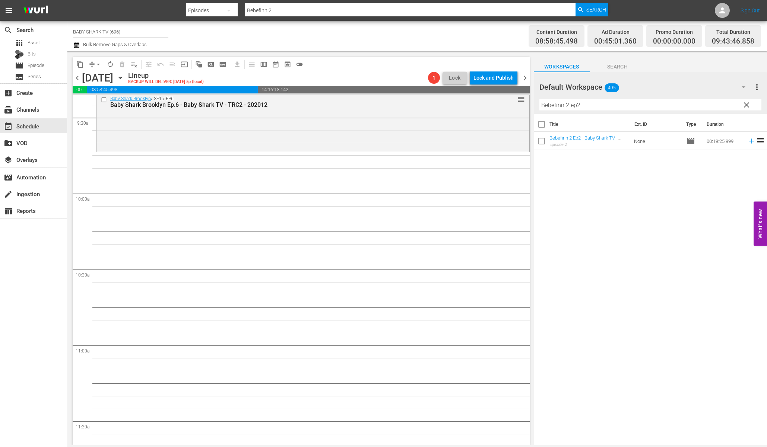
click at [628, 245] on div "Title Ext. ID Type Duration Bebefinn 2 Ep2 - Baby Shark TV - TRC2 - 202303 Epis…" at bounding box center [650, 280] width 233 height 333
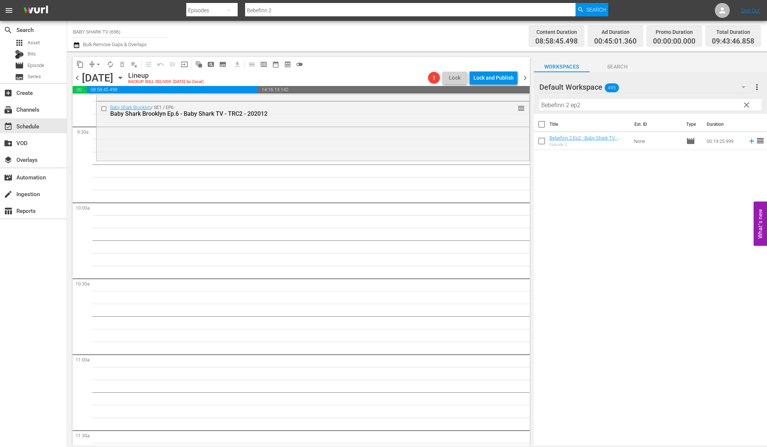
scroll to position [1406, 0]
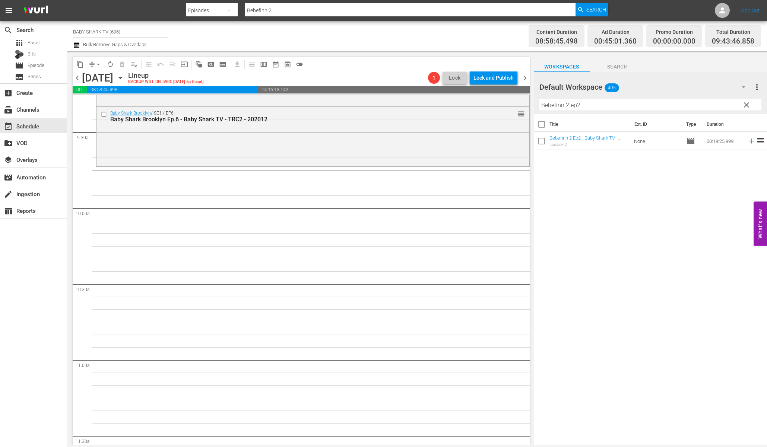
click at [663, 185] on div "Title Ext. ID Type Duration Bebefinn 2 Ep2 - Baby Shark TV - TRC2 - 202303 Epis…" at bounding box center [650, 280] width 233 height 333
click at [622, 109] on input "Bebefinn 2 ep2" at bounding box center [650, 105] width 222 height 12
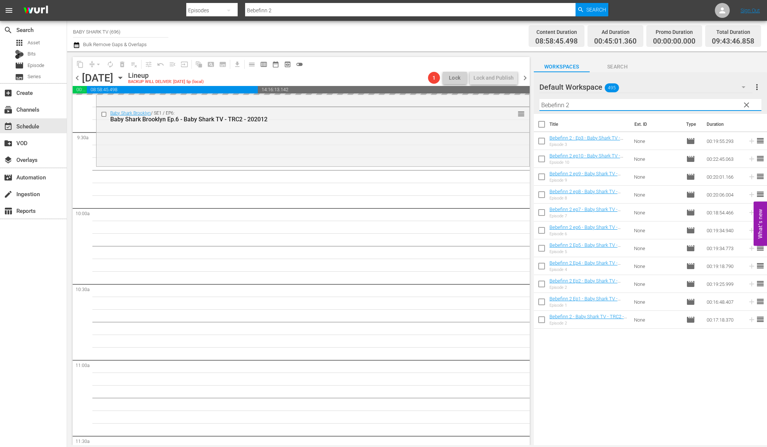
type input "Bebefinn 2"
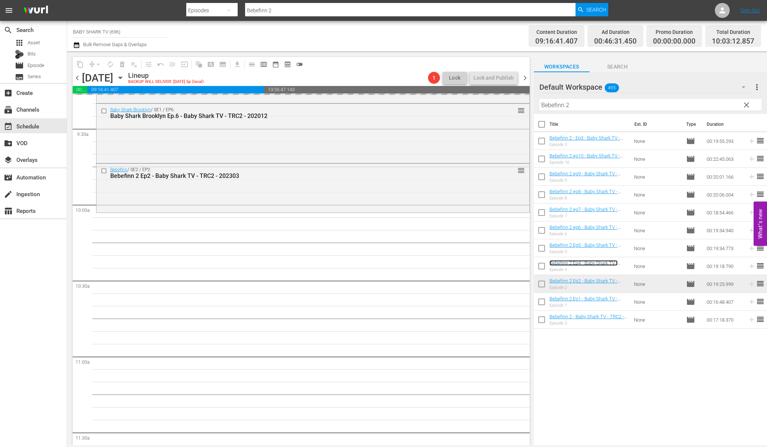
scroll to position [1418, 0]
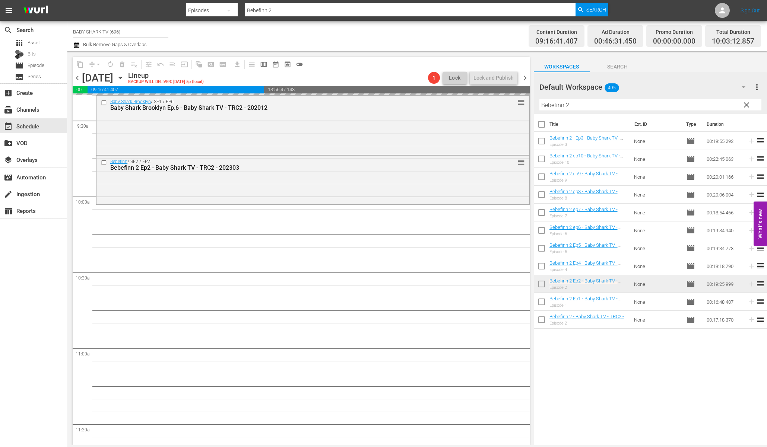
click at [644, 105] on input "Bebefinn 2" at bounding box center [650, 105] width 222 height 12
click at [731, 105] on input "Bebefinn 2" at bounding box center [650, 105] width 222 height 12
click at [743, 105] on div "Default Workspace 495 Default more_vert clear Filter by Title Bebefinn 2" at bounding box center [650, 93] width 233 height 42
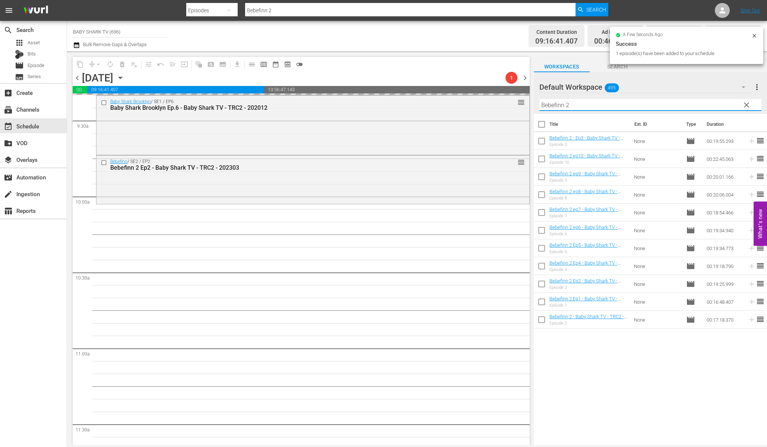
click at [743, 105] on span "clear" at bounding box center [746, 105] width 9 height 9
click at [743, 105] on input "Bebefinn 2" at bounding box center [650, 105] width 222 height 12
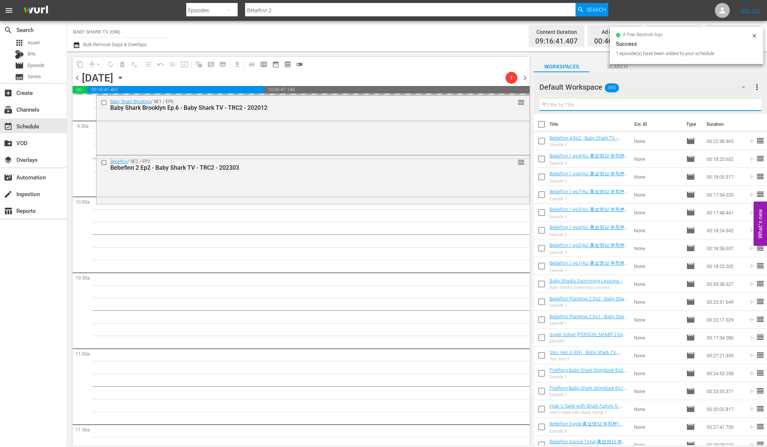
click at [725, 105] on input "text" at bounding box center [650, 105] width 222 height 12
click at [723, 105] on input "text" at bounding box center [650, 105] width 222 height 12
paste input "Best toy car & Color bus"
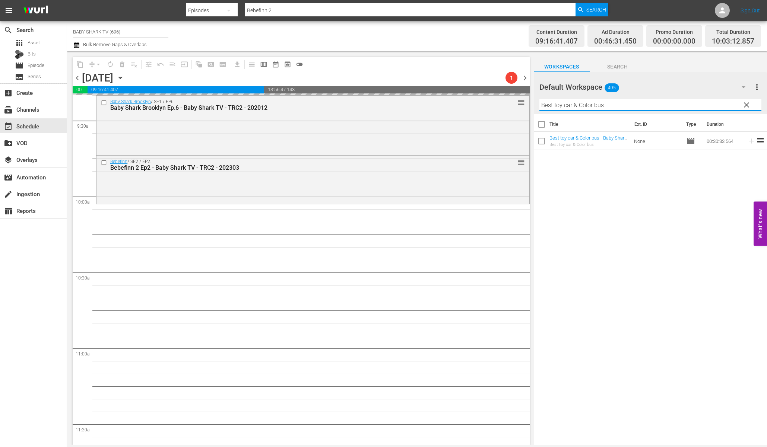
type input "Best toy car & Color bus"
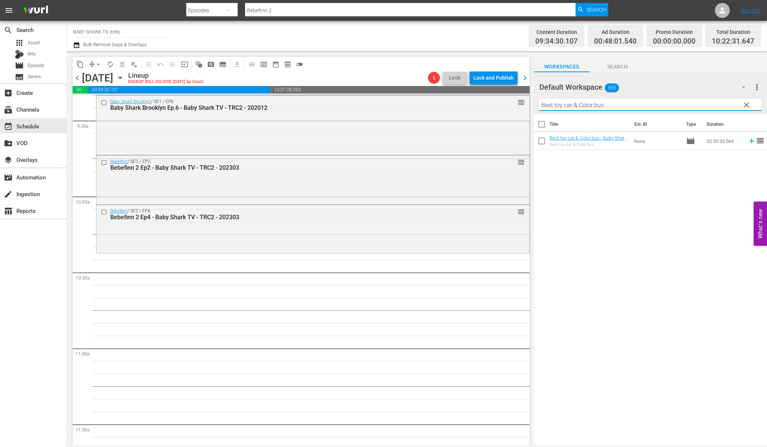
click at [595, 197] on div "Title Ext. ID Type Duration Best toy car & Color bus - Baby Shark TV - TRC2 - 2…" at bounding box center [650, 280] width 233 height 333
click at [600, 184] on div "Title Ext. ID Type Duration Best toy car & Color bus - Baby Shark TV - TRC2 - 2…" at bounding box center [650, 280] width 233 height 333
drag, startPoint x: 747, startPoint y: 101, endPoint x: 735, endPoint y: 102, distance: 12.3
click at [747, 101] on span "clear" at bounding box center [746, 105] width 9 height 9
click at [747, 101] on input "Best toy car & Color bus" at bounding box center [650, 105] width 222 height 12
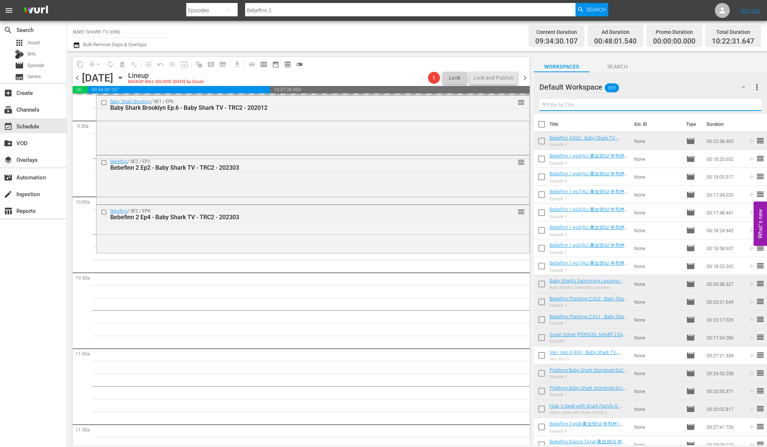
click at [735, 102] on input "text" at bounding box center [650, 105] width 222 height 12
paste input "Happy Birthday"
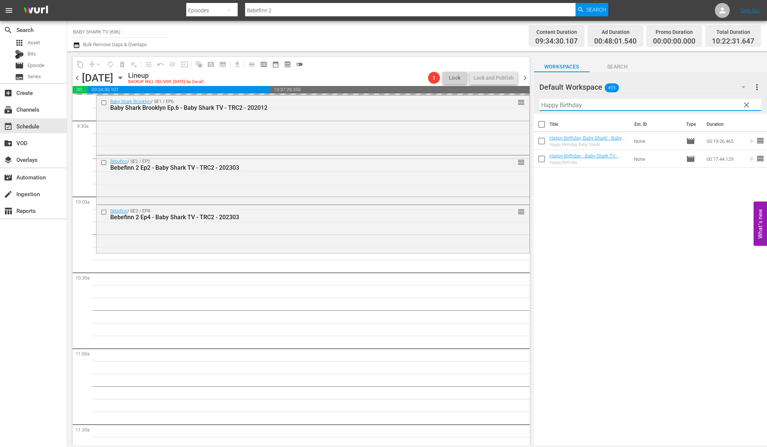
type input "Happy Birthday"
click at [662, 205] on div "Title Ext. ID Type Duration Happy Birthday, Baby Shark! - Baby Shark TV - TRC2 …" at bounding box center [650, 280] width 233 height 333
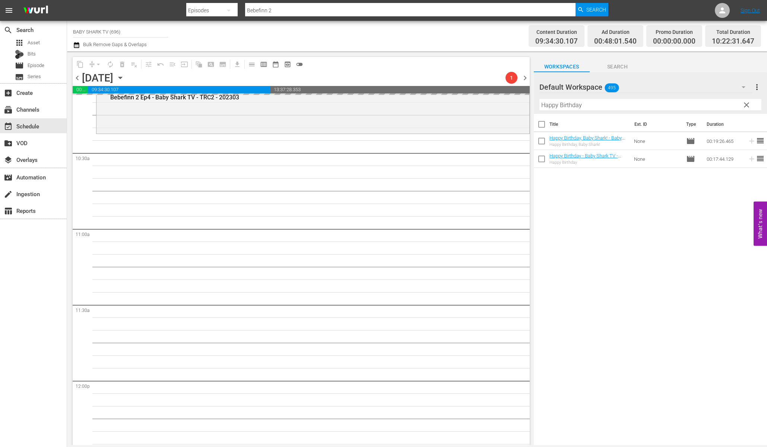
scroll to position [1528, 0]
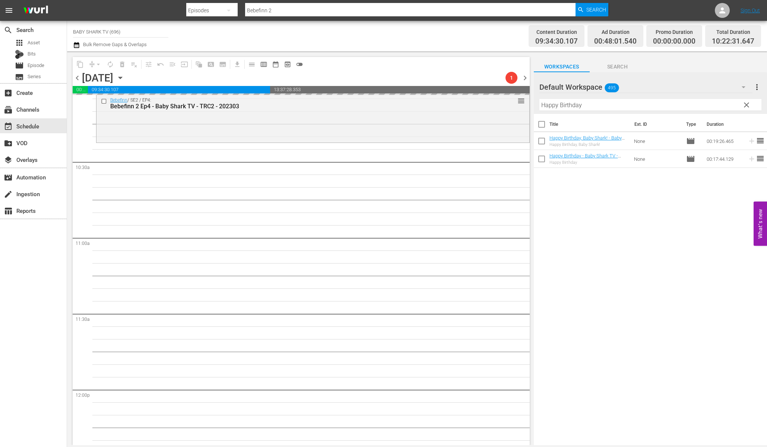
click at [639, 248] on div "Title Ext. ID Type Duration Happy Birthday, Baby Shark! - Baby Shark TV - TRC2 …" at bounding box center [650, 280] width 233 height 333
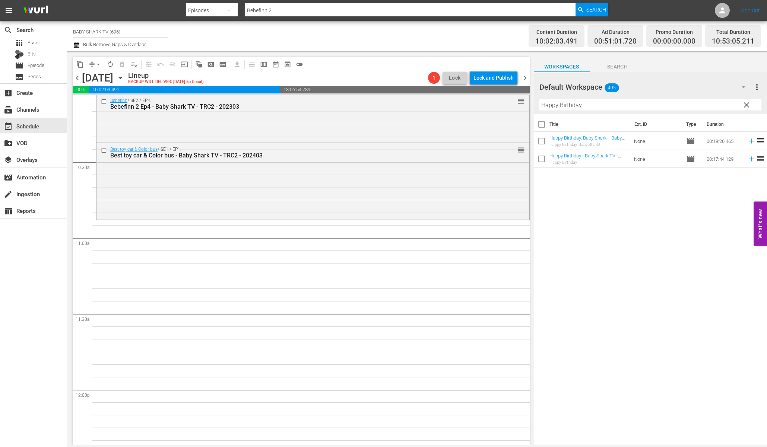
click at [638, 192] on div "Title Ext. ID Type Duration Happy Birthday, Baby Shark! - Baby Shark TV - TRC2 …" at bounding box center [650, 280] width 233 height 333
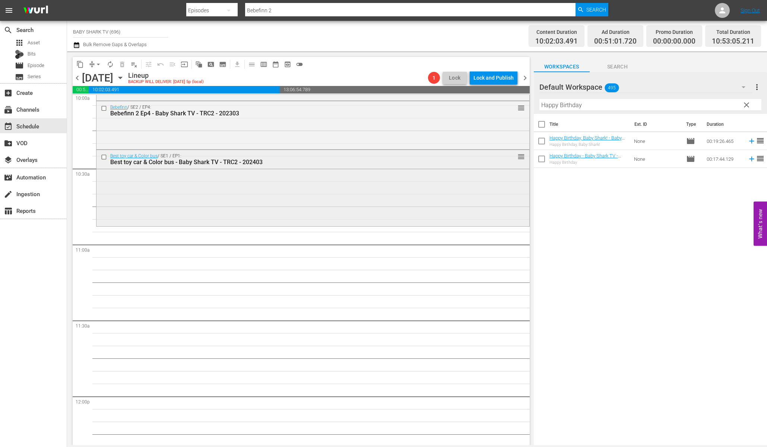
scroll to position [1516, 0]
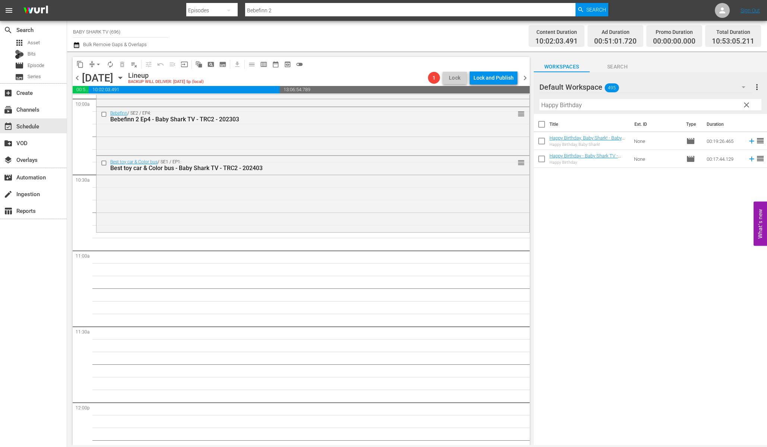
click at [590, 198] on div "Title Ext. ID Type Duration Happy Birthday, Baby Shark! - Baby Shark TV - TRC2 …" at bounding box center [650, 280] width 233 height 333
click at [749, 106] on span "clear" at bounding box center [746, 105] width 9 height 9
click at [746, 106] on input "Happy Birthday" at bounding box center [650, 105] width 222 height 12
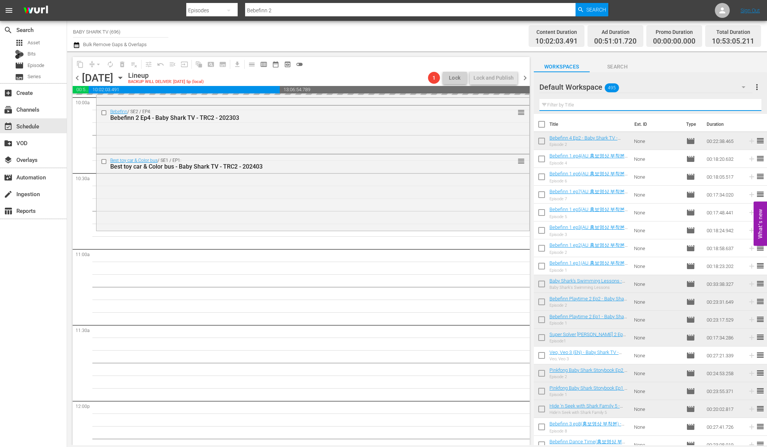
click at [748, 106] on input "text" at bounding box center [650, 105] width 222 height 12
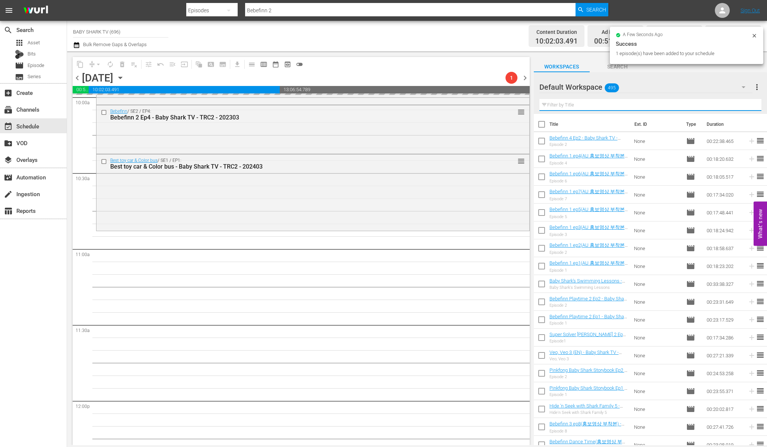
click at [669, 106] on input "text" at bounding box center [650, 105] width 222 height 12
click at [667, 107] on input "text" at bounding box center [650, 105] width 222 height 12
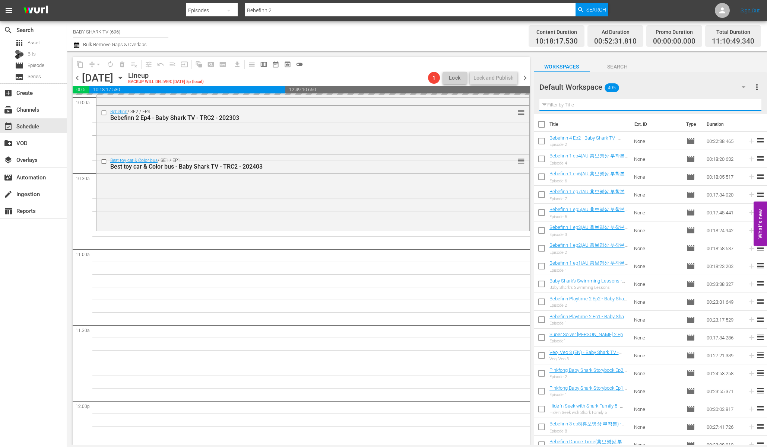
paste input "Junglebell"
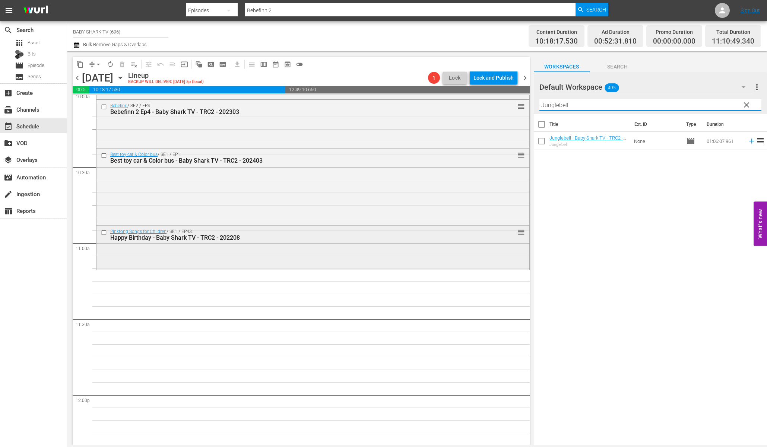
scroll to position [1531, 0]
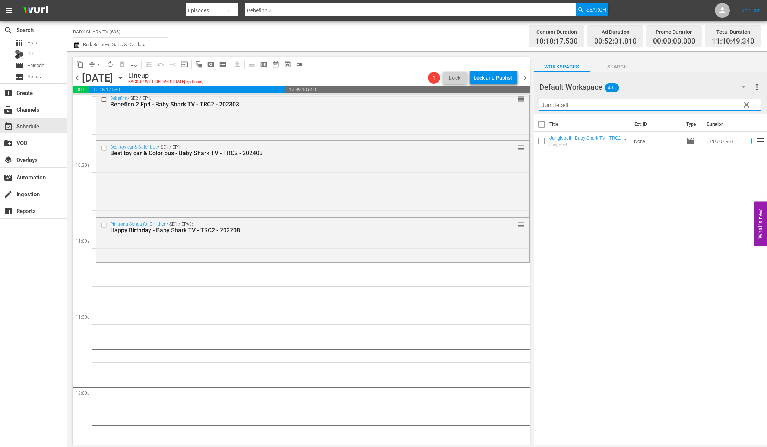
type input "Junglebell"
click at [646, 211] on div "Title Ext. ID Type Duration Junglebell - Baby Shark TV - TRC2 - 202207 Junglebe…" at bounding box center [650, 280] width 233 height 333
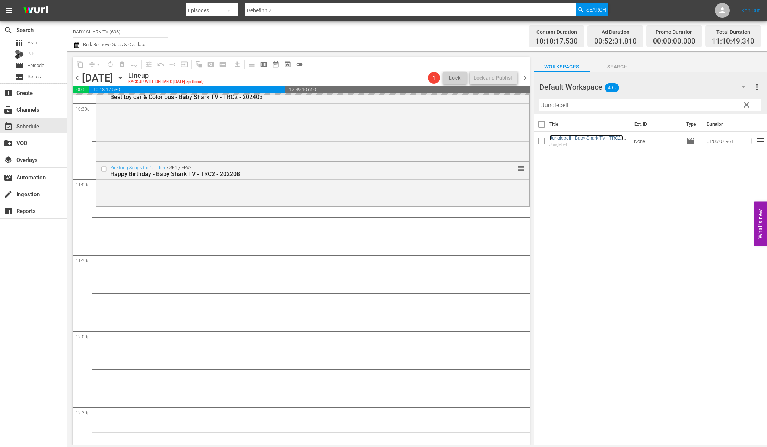
scroll to position [1601, 0]
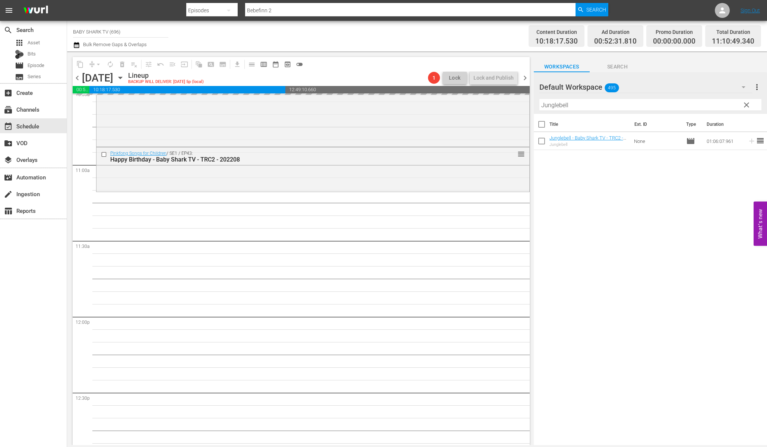
click at [745, 105] on span "clear" at bounding box center [746, 105] width 9 height 9
click at [745, 105] on input "Junglebell" at bounding box center [650, 105] width 222 height 12
click at [742, 105] on input "Junglebell" at bounding box center [650, 105] width 222 height 12
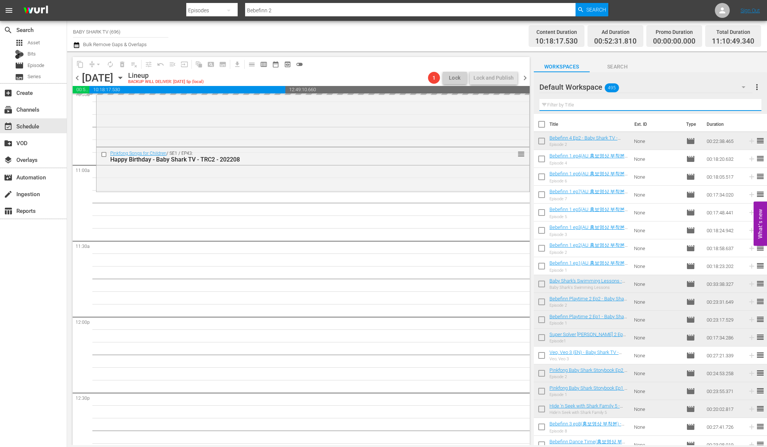
click at [737, 105] on input "text" at bounding box center [650, 105] width 222 height 12
drag, startPoint x: 731, startPoint y: 105, endPoint x: 682, endPoint y: 143, distance: 62.3
click at [731, 105] on input "text" at bounding box center [650, 105] width 222 height 12
paste input "Pinkfong Storytime Theater Ep.4"
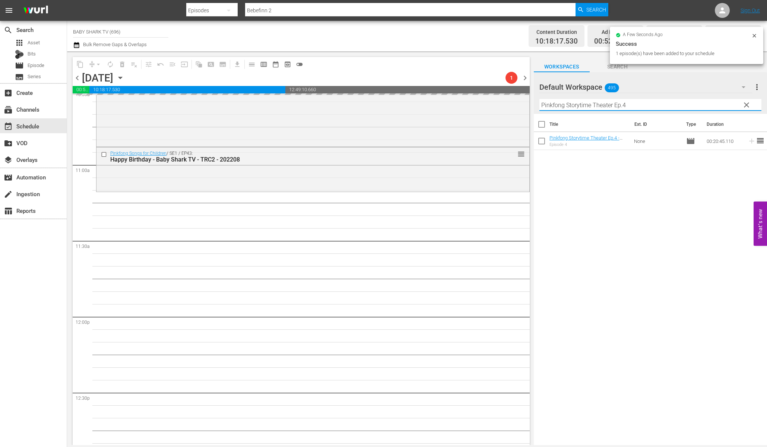
type input "Pinkfong Storytime Theater Ep.4"
click at [694, 236] on div "Title Ext. ID Type Duration Pinkfong Storytime Theater Ep.4 - Baby Shark TV - T…" at bounding box center [650, 280] width 233 height 333
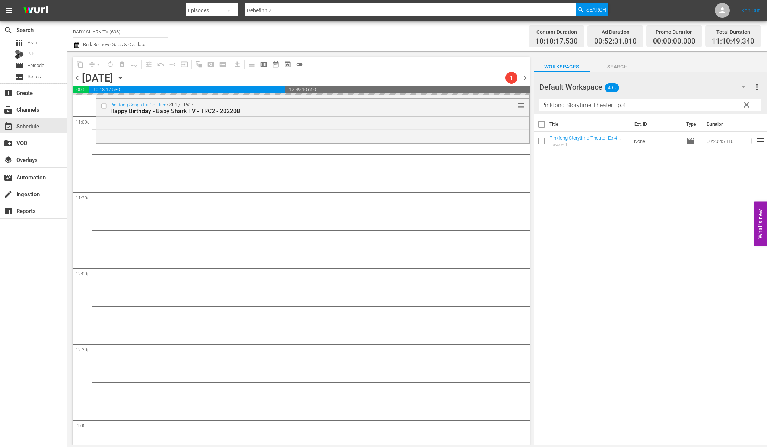
scroll to position [1649, 0]
click at [570, 184] on div "Title Ext. ID Type Duration Pinkfong Storytime Theater Ep.4 - Baby Shark TV - T…" at bounding box center [650, 280] width 233 height 333
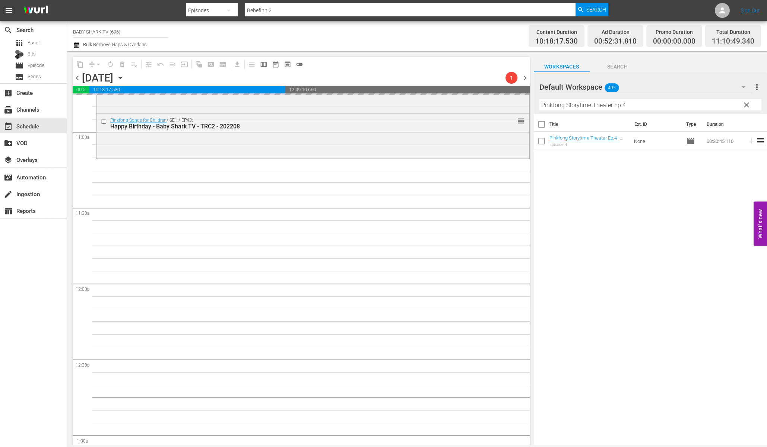
scroll to position [1634, 0]
click at [681, 199] on div "Title Ext. ID Type Duration Pinkfong Storytime Theater Ep.4 - Baby Shark TV - T…" at bounding box center [650, 280] width 233 height 333
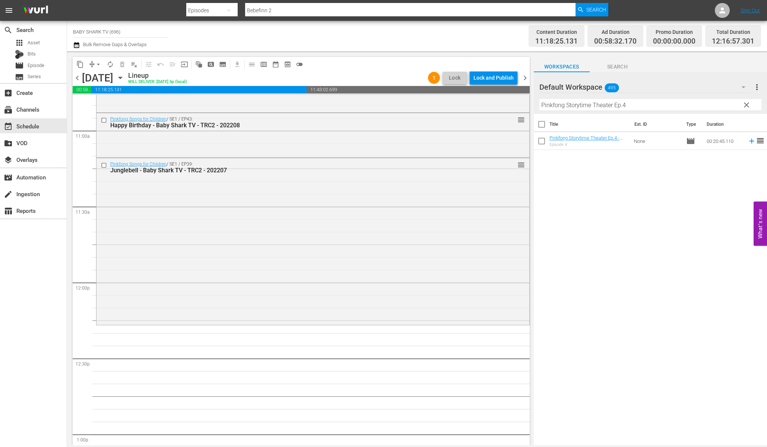
click at [631, 199] on div "Title Ext. ID Type Duration Pinkfong Storytime Theater Ep.4 - Baby Shark TV - T…" at bounding box center [650, 280] width 233 height 333
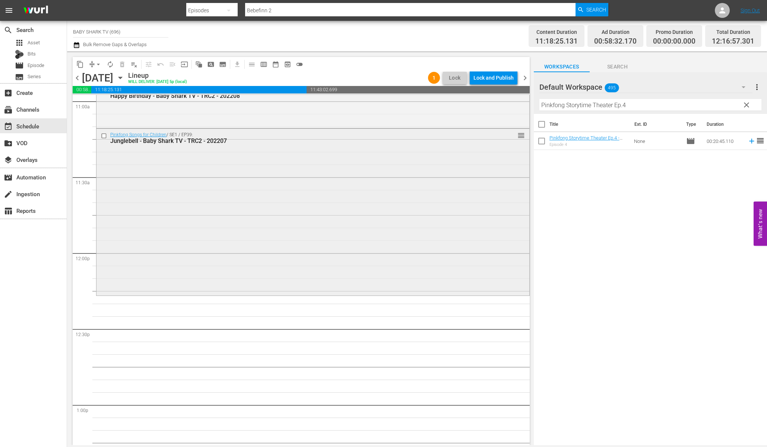
scroll to position [1696, 0]
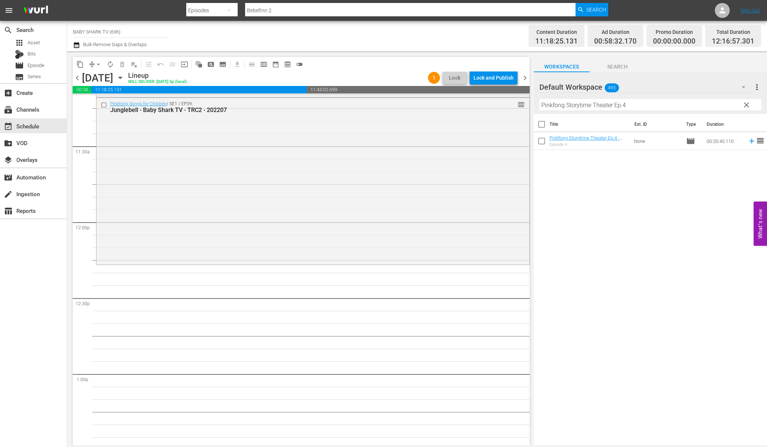
click at [623, 207] on div "Title Ext. ID Type Duration Pinkfong Storytime Theater Ep.4 - Baby Shark TV - T…" at bounding box center [650, 280] width 233 height 333
click at [616, 201] on div "Title Ext. ID Type Duration Pinkfong Storytime Theater Ep.4 - Baby Shark TV - T…" at bounding box center [650, 280] width 233 height 333
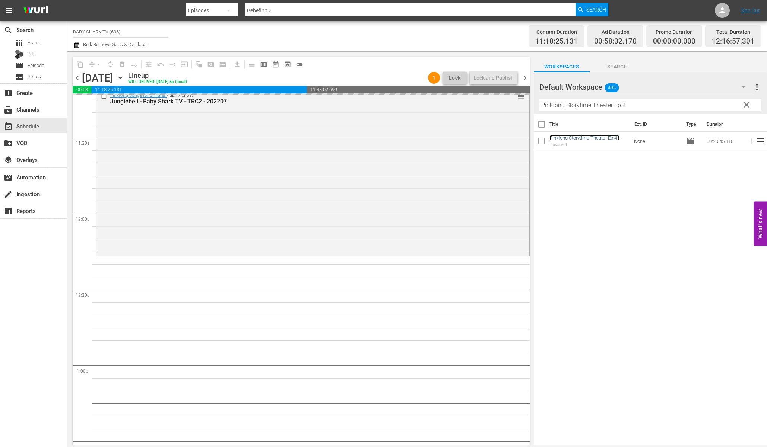
scroll to position [1713, 0]
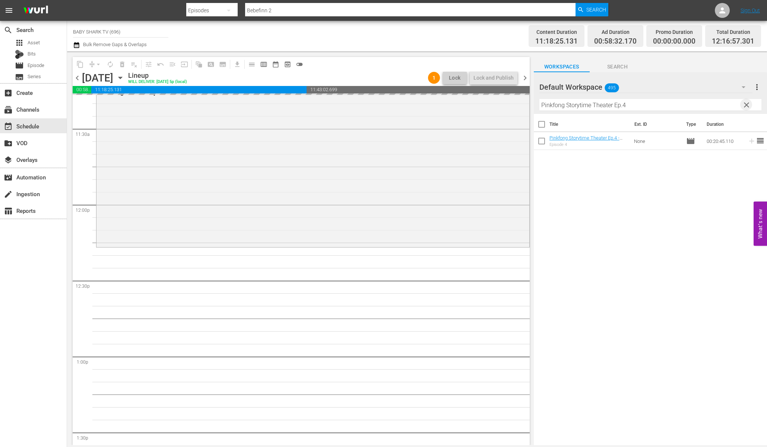
click at [746, 108] on span "clear" at bounding box center [746, 105] width 9 height 9
click at [716, 108] on input "Pinkfong Storytime Theater Ep.4" at bounding box center [650, 105] width 222 height 12
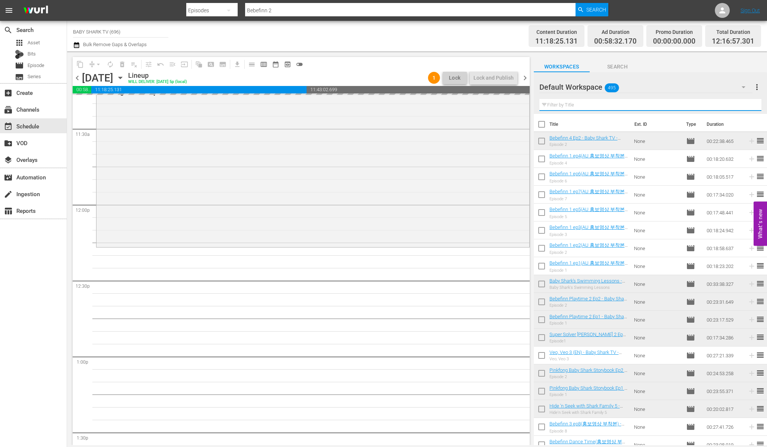
click at [716, 108] on input "text" at bounding box center [650, 105] width 222 height 12
paste input "Pinkfong Sports Club"
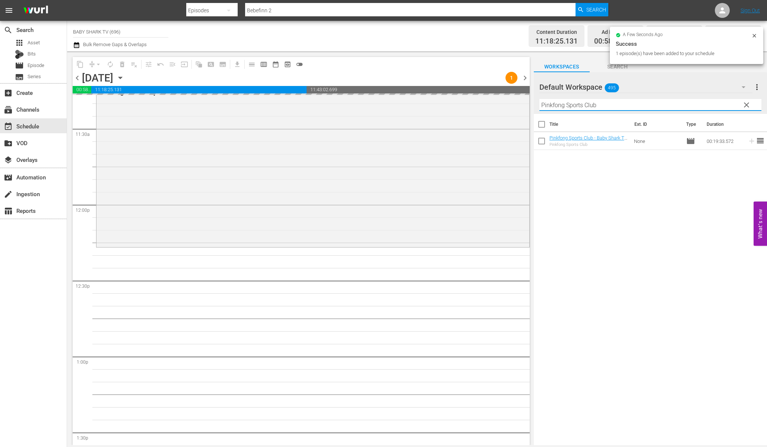
type input "Pinkfong Sports Club"
click at [668, 252] on div "Title Ext. ID Type Duration Pinkfong Sports Club - Baby Shark TV - TRC2 - 20220…" at bounding box center [650, 280] width 233 height 333
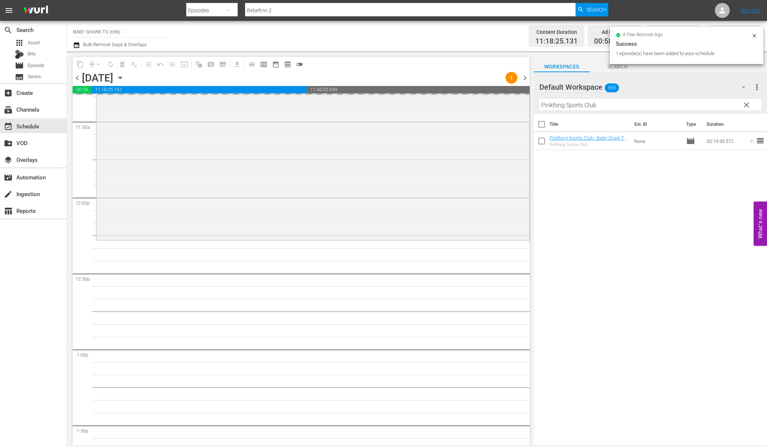
scroll to position [1728, 0]
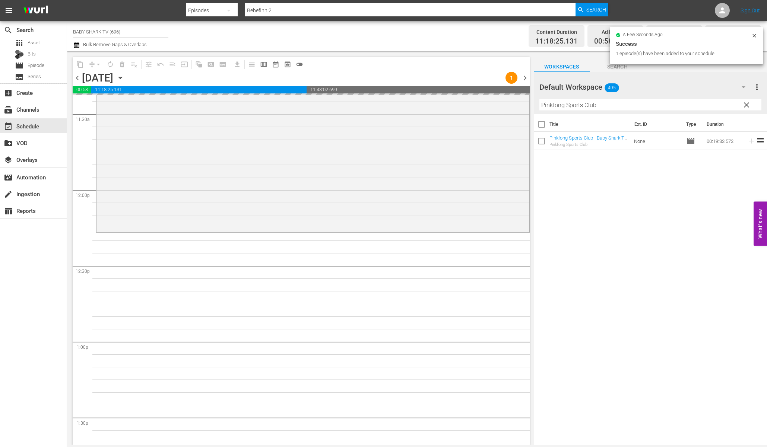
click at [670, 197] on div "Title Ext. ID Type Duration Pinkfong Sports Club - Baby Shark TV - TRC2 - 20220…" at bounding box center [650, 280] width 233 height 333
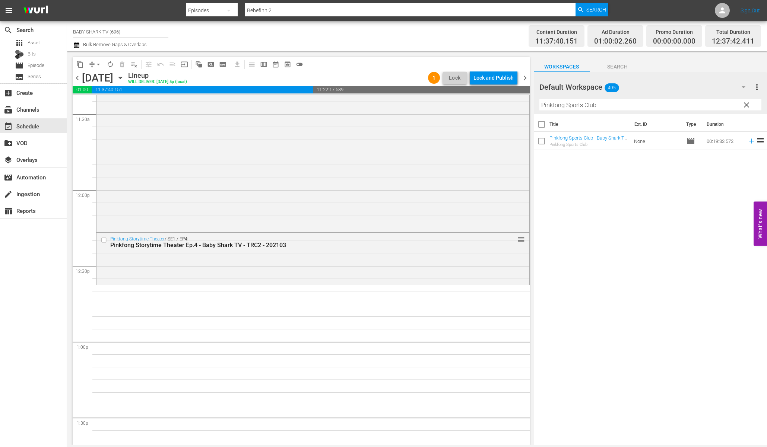
scroll to position [1743, 0]
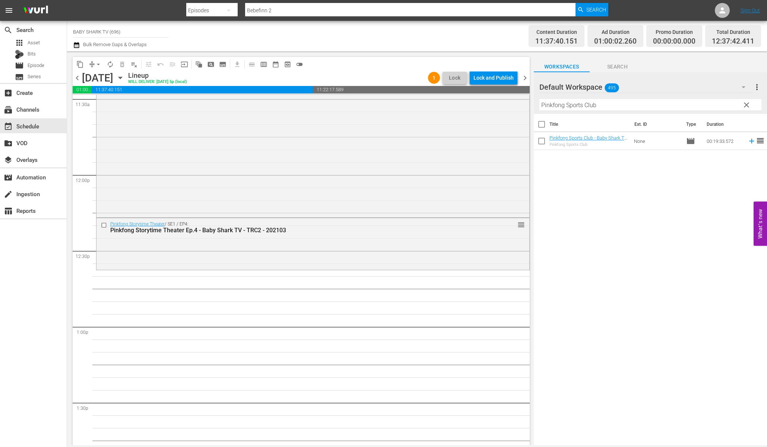
click at [584, 187] on div "Title Ext. ID Type Duration Pinkfong Sports Club - Baby Shark TV - TRC2 - 20220…" at bounding box center [650, 280] width 233 height 333
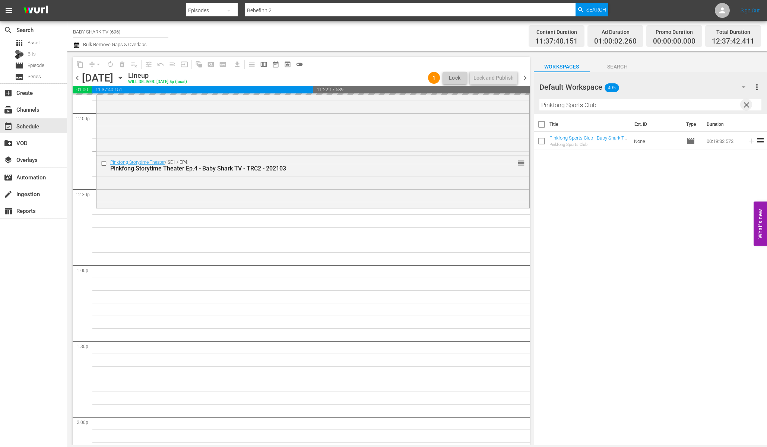
click at [744, 106] on span "clear" at bounding box center [746, 105] width 9 height 9
click at [744, 106] on input "Pinkfong Sports Club" at bounding box center [650, 105] width 222 height 12
click at [731, 106] on input "Pinkfong Sports Club" at bounding box center [650, 105] width 222 height 12
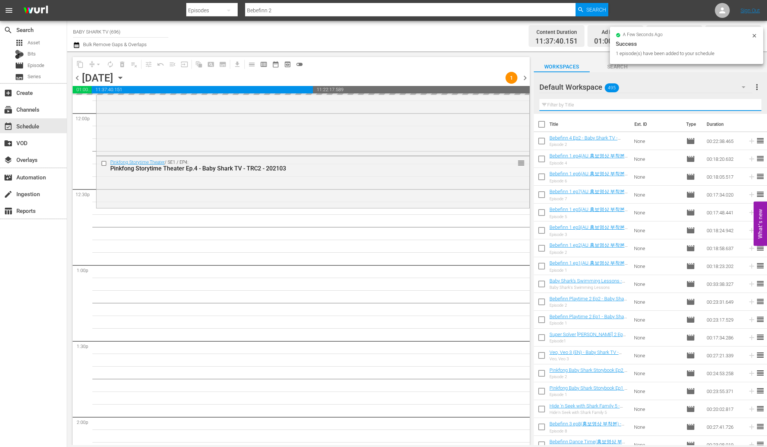
paste input "Sing along with Baby Shark 3"
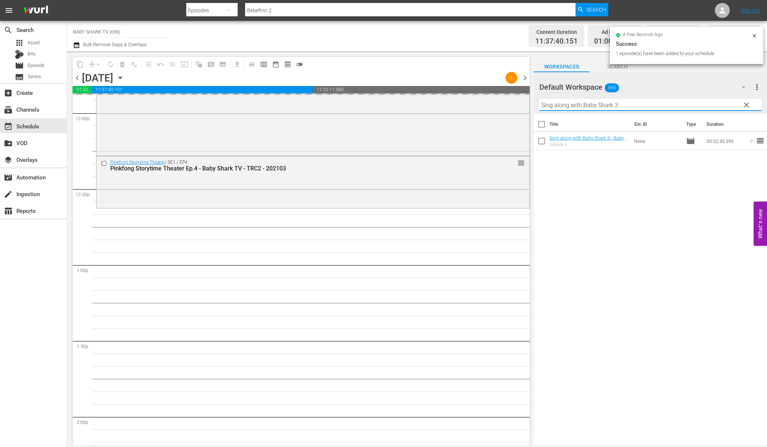
type input "Sing along with Baby Shark 3"
click at [695, 229] on div "Title Ext. ID Type Duration Sing along with Baby Shark 3 - Baby Shark TV - TRC2…" at bounding box center [650, 280] width 233 height 333
click at [623, 198] on div "Title Ext. ID Type Duration Sing along with Baby Shark 3 - Baby Shark TV - TRC2…" at bounding box center [650, 280] width 233 height 333
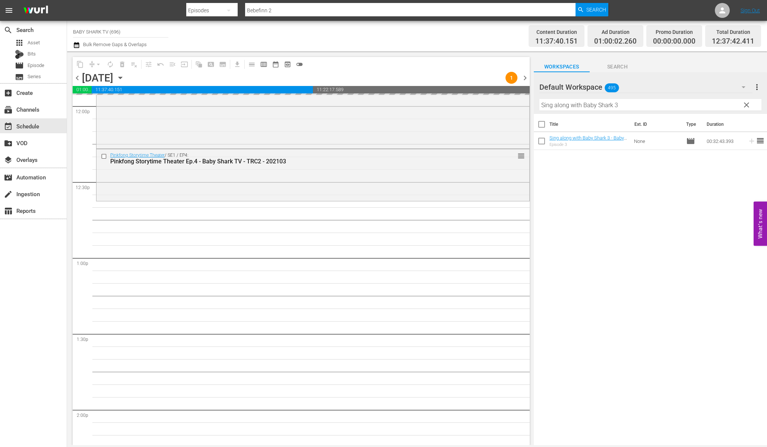
scroll to position [1821, 0]
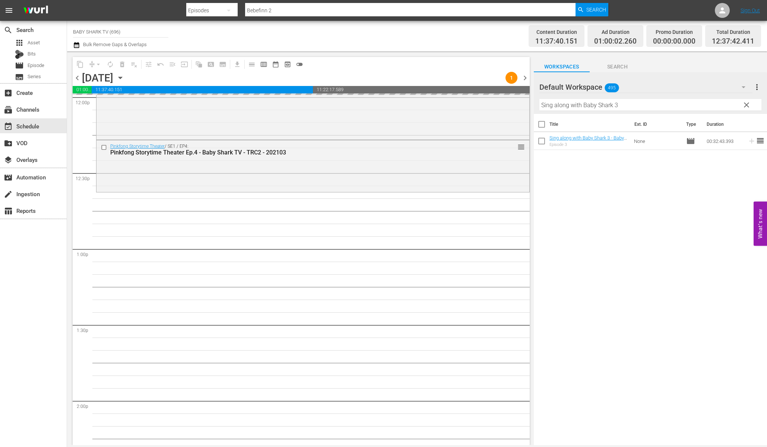
click at [570, 216] on div "Title Ext. ID Type Duration Sing along with Baby Shark 3 - Baby Shark TV - TRC2…" at bounding box center [650, 280] width 233 height 333
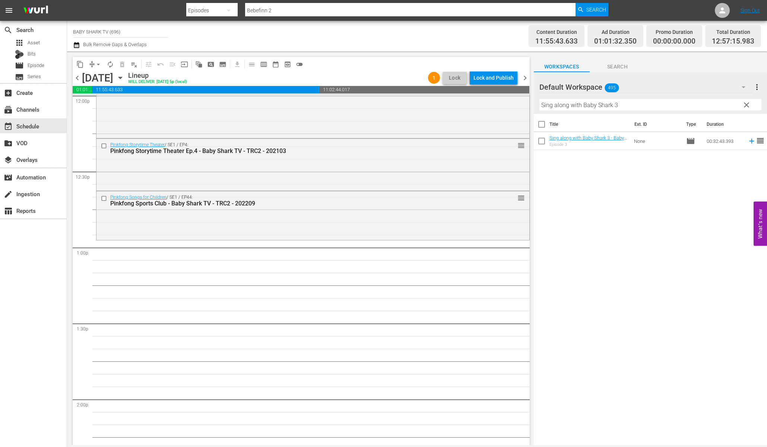
click at [635, 215] on div "Title Ext. ID Type Duration Sing along with Baby Shark 3 - Baby Shark TV - TRC2…" at bounding box center [650, 280] width 233 height 333
click at [744, 101] on span "clear" at bounding box center [746, 105] width 9 height 9
click at [746, 104] on input "Sing along with Baby Shark 3" at bounding box center [650, 105] width 222 height 12
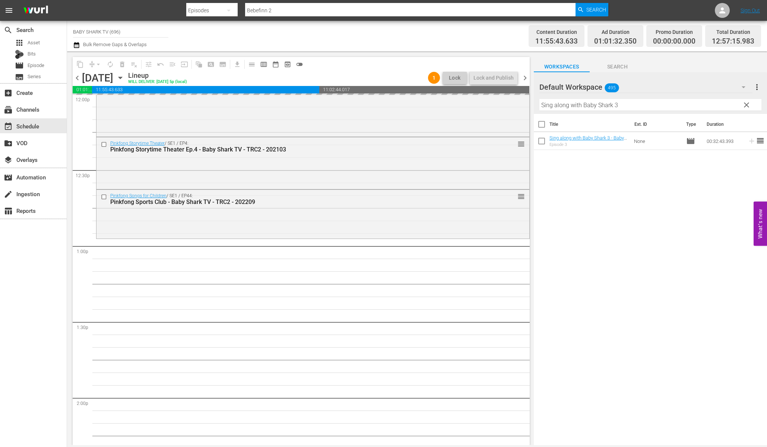
click at [746, 104] on input "Sing along with Baby Shark 3" at bounding box center [650, 105] width 222 height 12
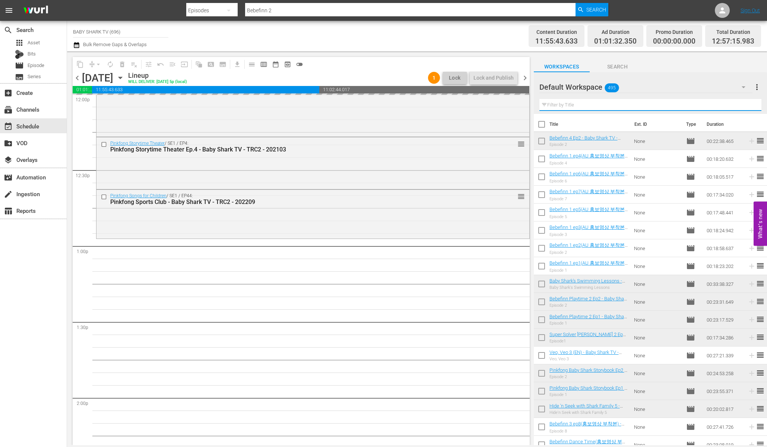
click at [744, 104] on input "text" at bounding box center [650, 105] width 222 height 12
click at [733, 104] on input "text" at bounding box center [650, 105] width 222 height 12
paste input "Around the World with Baby Shark 2"
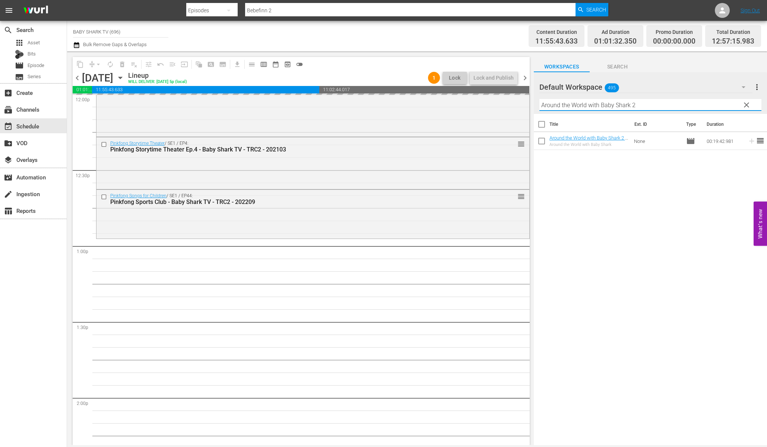
type input "Around the World with Baby Shark 2"
click at [681, 189] on div "Title Ext. ID Type Duration Around the World with Baby Shark 2 - Baby Shark TV …" at bounding box center [650, 280] width 233 height 333
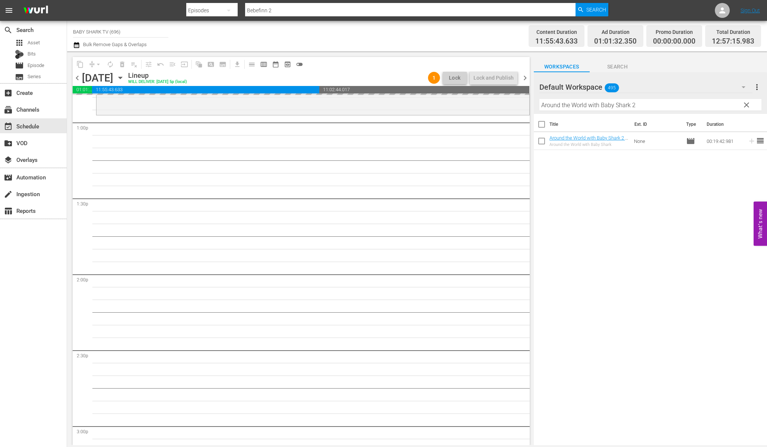
click at [650, 184] on div "Title Ext. ID Type Duration Around the World with Baby Shark 2 - Baby Shark TV …" at bounding box center [650, 280] width 233 height 333
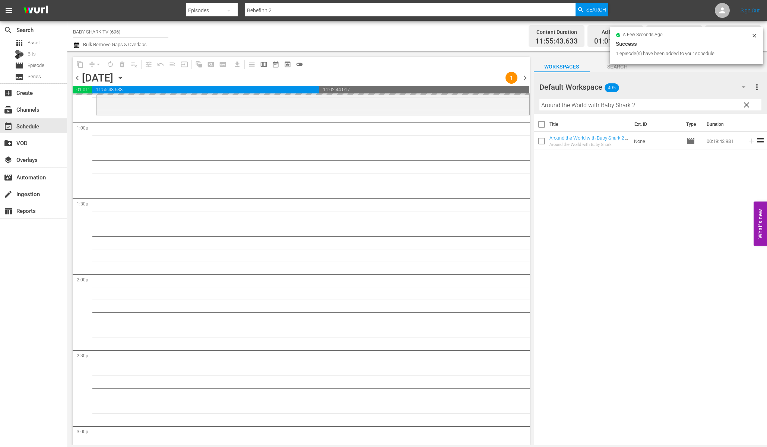
click at [625, 181] on div "Title Ext. ID Type Duration Around the World with Baby Shark 2 - Baby Shark TV …" at bounding box center [650, 280] width 233 height 333
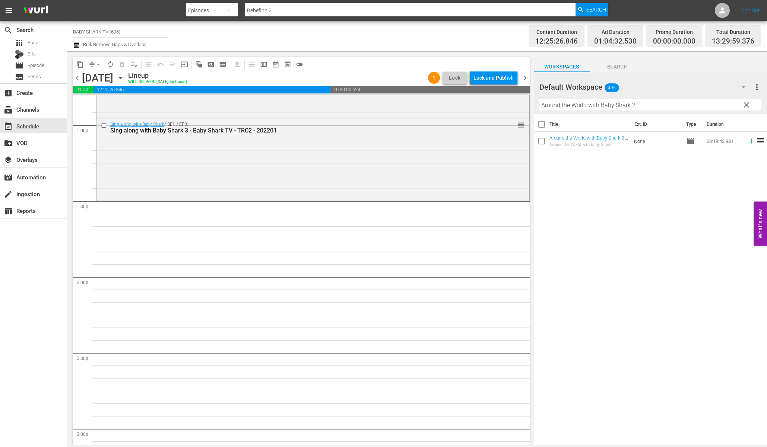
scroll to position [1939, 0]
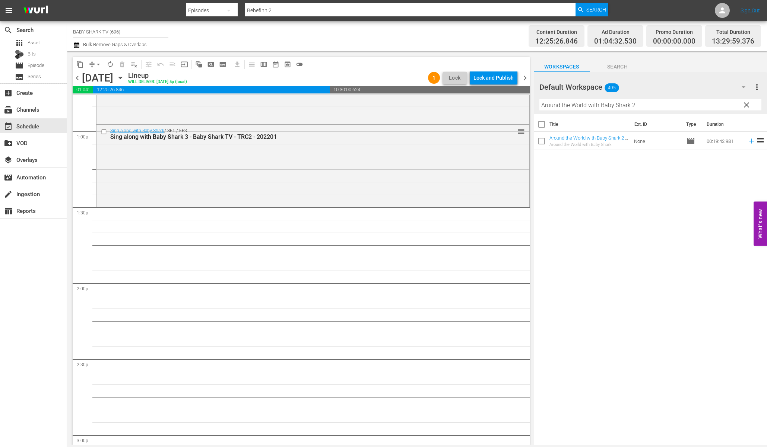
click at [600, 192] on div "Title Ext. ID Type Duration Around the World with Baby Shark 2 - Baby Shark TV …" at bounding box center [650, 280] width 233 height 333
click at [589, 192] on div "Title Ext. ID Type Duration Around the World with Baby Shark 2 - Baby Shark TV …" at bounding box center [650, 280] width 233 height 333
click at [746, 111] on hr at bounding box center [650, 111] width 222 height 0
click at [746, 106] on span "clear" at bounding box center [746, 105] width 9 height 9
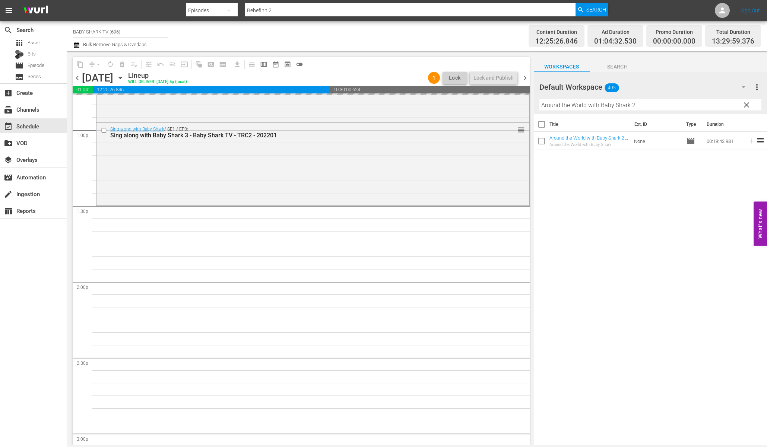
click at [745, 106] on input "Around the World with Baby Shark 2" at bounding box center [650, 105] width 222 height 12
click at [735, 106] on input "Around the World with Baby Shark 2" at bounding box center [650, 105] width 222 height 12
click at [734, 106] on input "Around the World with Baby Shark 2" at bounding box center [650, 105] width 222 height 12
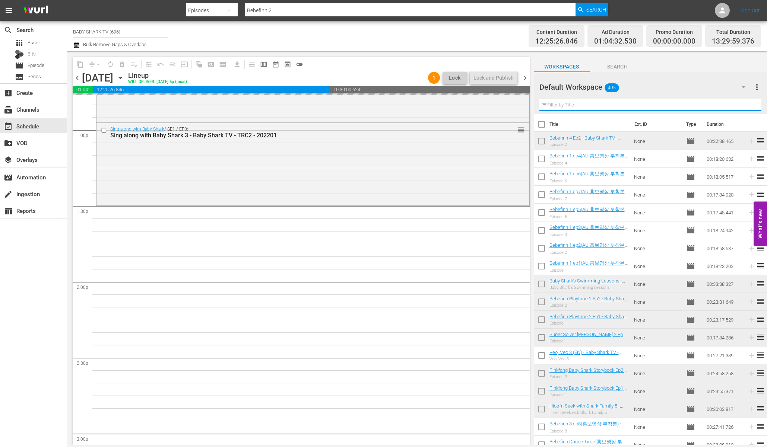
click at [734, 106] on input "text" at bounding box center [650, 105] width 222 height 12
paste input "Baby Shark's Day at [GEOGRAPHIC_DATA]"
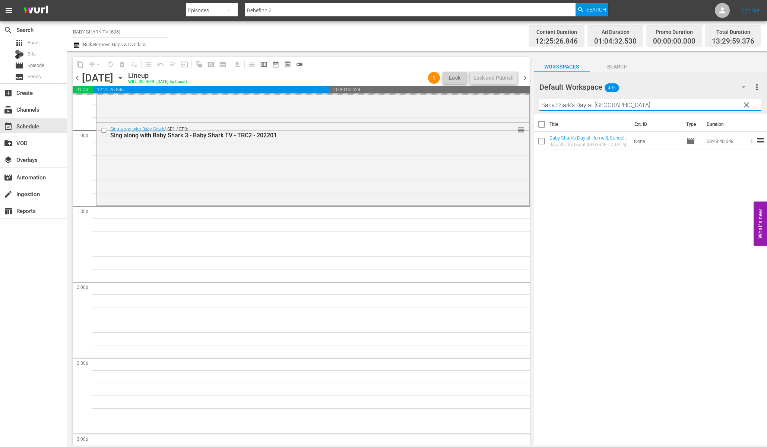
type input "Baby Shark's Day at [GEOGRAPHIC_DATA]"
click at [661, 245] on div "Title Ext. ID Type Duration Baby Shark's Day at Home & School - Baby Shark TV -…" at bounding box center [650, 280] width 233 height 333
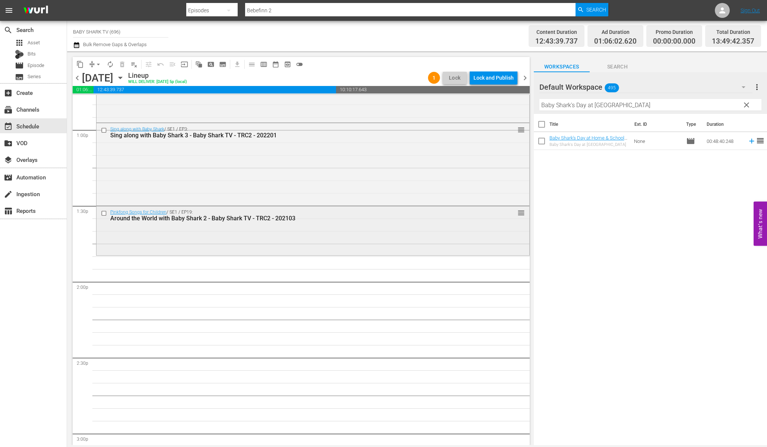
scroll to position [1992, 0]
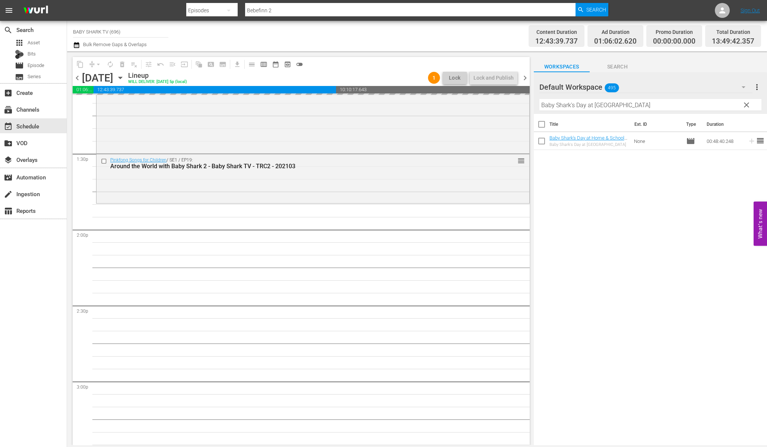
click at [746, 102] on span "clear" at bounding box center [746, 105] width 9 height 9
click at [746, 102] on input "Baby Shark's Day at [GEOGRAPHIC_DATA]" at bounding box center [650, 105] width 222 height 12
click at [740, 102] on input "Baby Shark's Day at [GEOGRAPHIC_DATA]" at bounding box center [650, 105] width 222 height 12
click at [733, 102] on input "Baby Shark's Day at [GEOGRAPHIC_DATA]" at bounding box center [650, 105] width 222 height 12
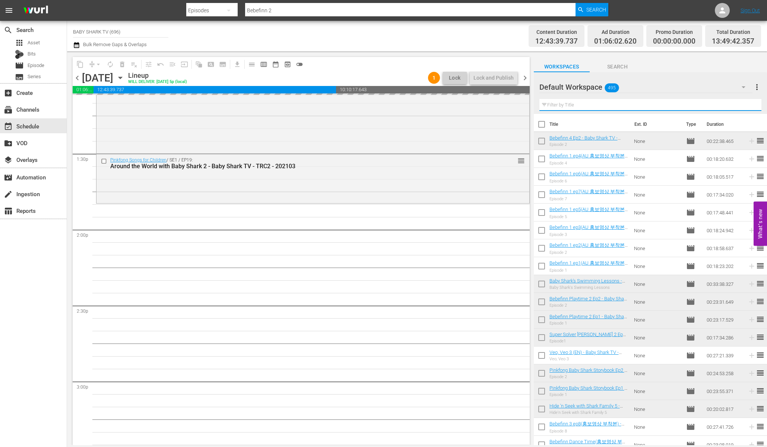
click at [733, 102] on input "text" at bounding box center [650, 105] width 222 height 12
paste input "Baby Shark Hospital Play 2"
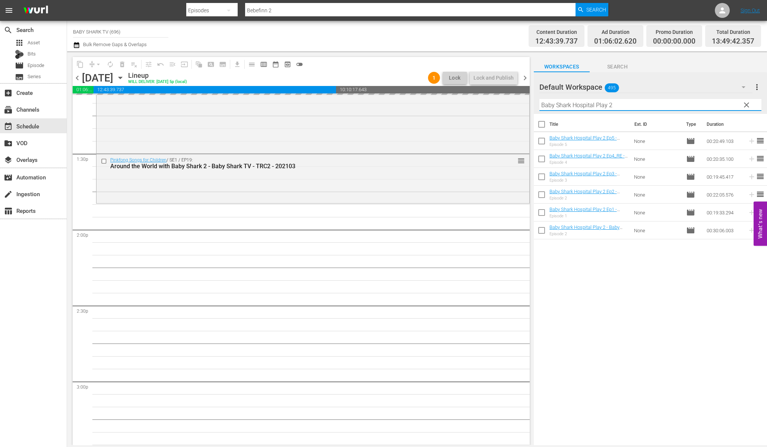
click at [710, 292] on div "Title Ext. ID Type Duration Baby Shark Hospital Play 2 Ep5 - Baby Shark TV - TR…" at bounding box center [650, 280] width 233 height 333
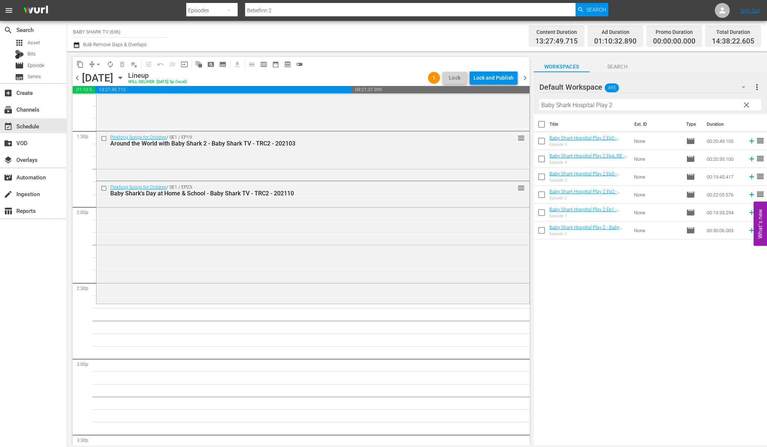
scroll to position [2021, 0]
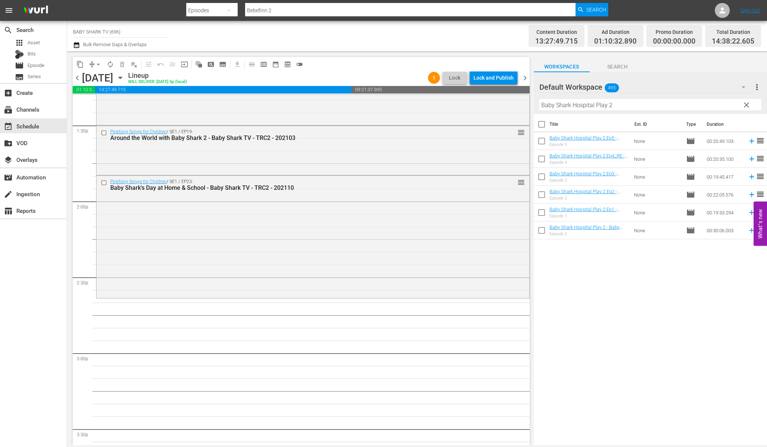
click at [590, 279] on div "Title Ext. ID Type Duration Baby Shark Hospital Play 2 Ep5 - Baby Shark TV - TR…" at bounding box center [650, 280] width 233 height 333
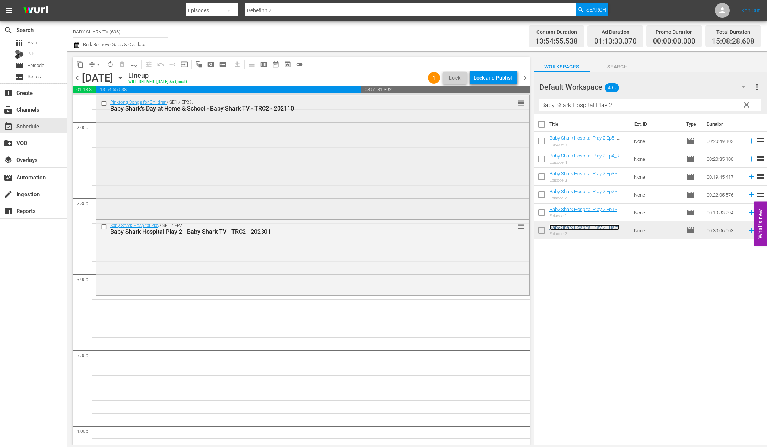
scroll to position [2113, 0]
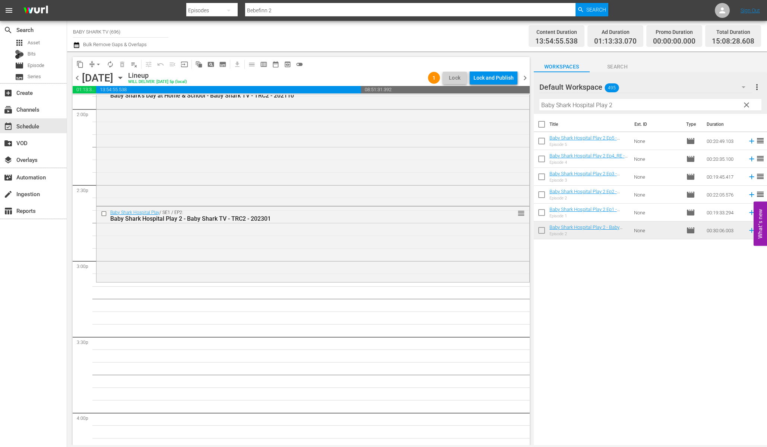
click at [667, 103] on input "Baby Shark Hospital Play 2" at bounding box center [650, 105] width 222 height 12
drag, startPoint x: 648, startPoint y: 107, endPoint x: 483, endPoint y: 112, distance: 164.7
click at [483, 112] on div "content_copy compress arrow_drop_down autorenew_outlined delete_forever_outline…" at bounding box center [417, 248] width 700 height 394
paste input "Pinkfong Sing-Along Movie 2: Wonderstar Concert"
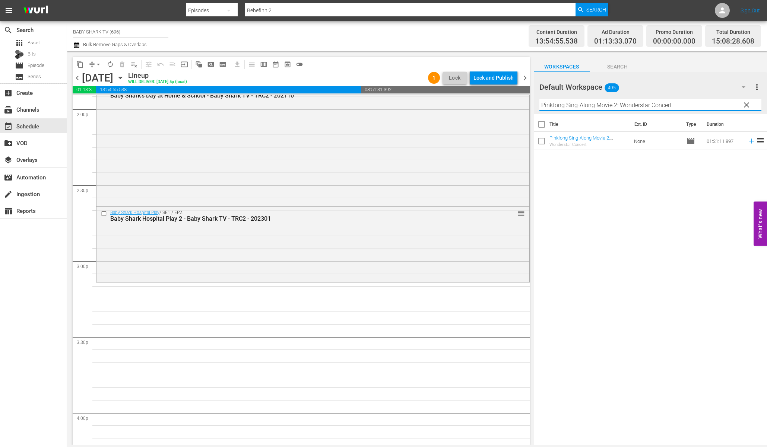
type input "Pinkfong Sing-Along Movie 2: Wonderstar Concert"
click at [621, 170] on div "Title Ext. ID Type Duration Pinkfong Sing-Along Movie 2: Wonderstar Concert - B…" at bounding box center [650, 280] width 233 height 333
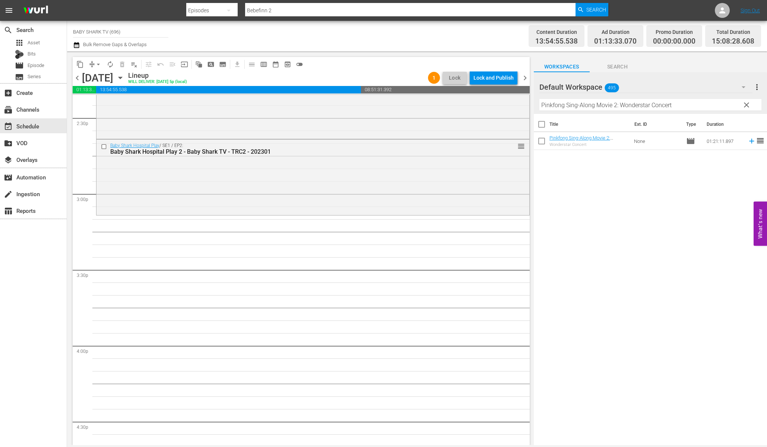
scroll to position [2181, 0]
click at [616, 198] on div "Title Ext. ID Type Duration Pinkfong Sing-Along Movie 2: Wonderstar Concert - B…" at bounding box center [650, 280] width 233 height 333
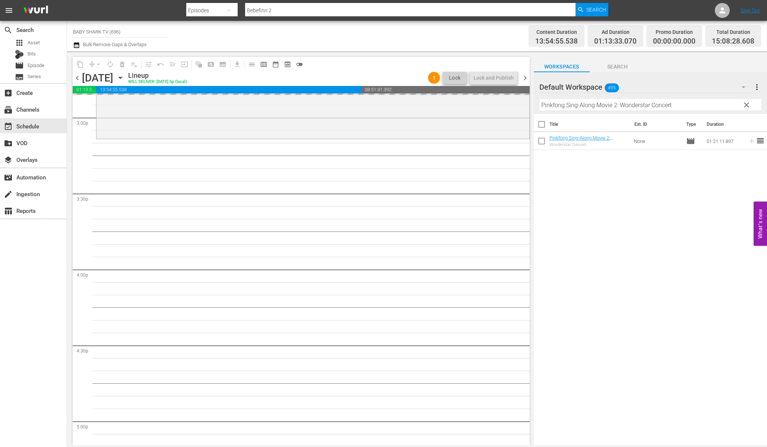
click at [744, 111] on hr at bounding box center [650, 111] width 222 height 0
click at [746, 107] on span "clear" at bounding box center [746, 105] width 9 height 9
click at [746, 107] on input "Pinkfong Sing-Along Movie 2: Wonderstar Concert" at bounding box center [650, 105] width 222 height 12
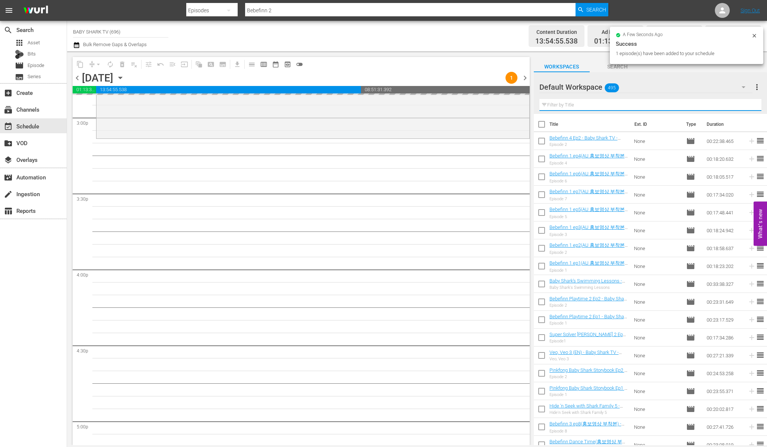
click at [734, 103] on input "text" at bounding box center [650, 105] width 222 height 12
paste input "Baby Shark the Dentist ep1"
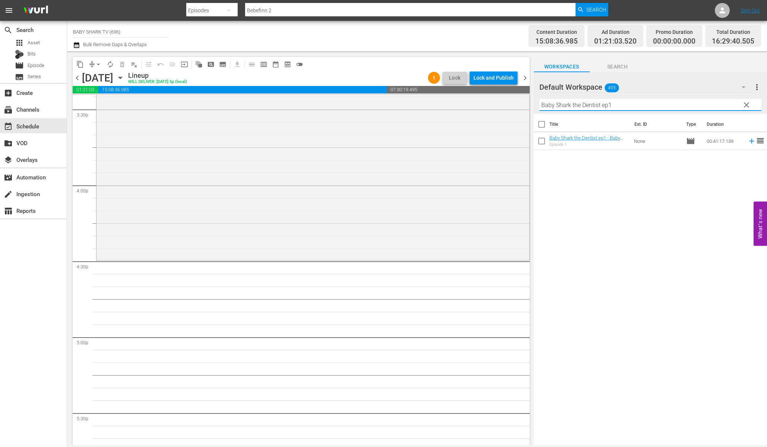
scroll to position [2345, 0]
type input "Baby Shark the Dentist ep1"
click at [648, 233] on div "Title Ext. ID Type Duration Baby Shark the Dentist ep1 - Baby Shark TV - TRC2 -…" at bounding box center [650, 280] width 233 height 333
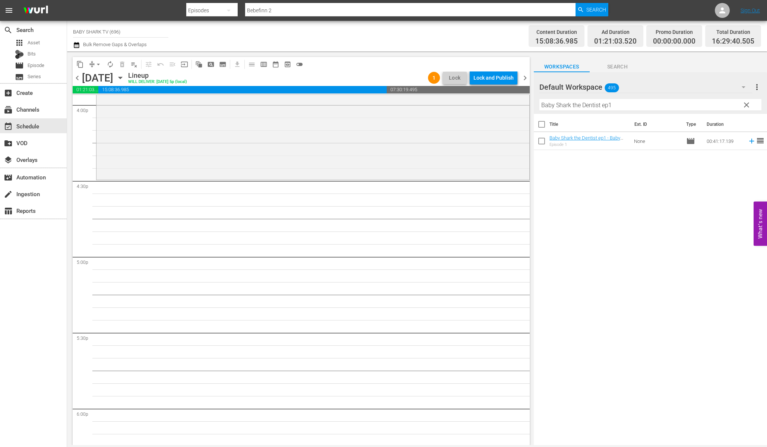
click at [593, 220] on div "Title Ext. ID Type Duration Baby Shark the Dentist ep1 - Baby Shark TV - TRC2 -…" at bounding box center [650, 280] width 233 height 333
click at [592, 167] on div "Title Ext. ID Type Duration Baby Shark the Dentist ep1 - Baby Shark TV - TRC2 -…" at bounding box center [650, 280] width 233 height 333
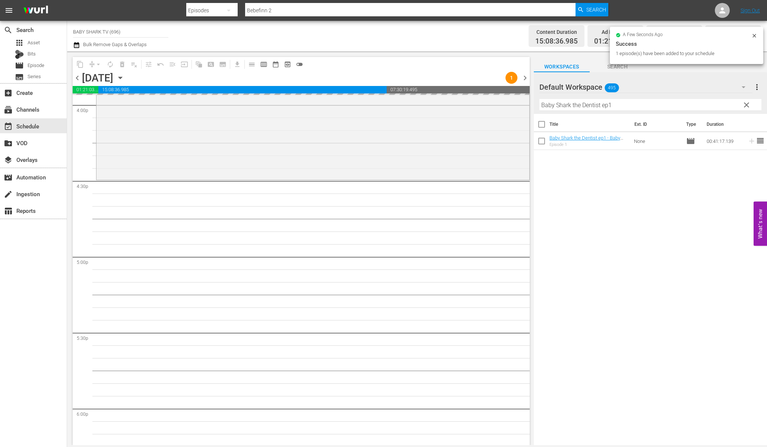
click at [743, 103] on span "clear" at bounding box center [746, 105] width 9 height 9
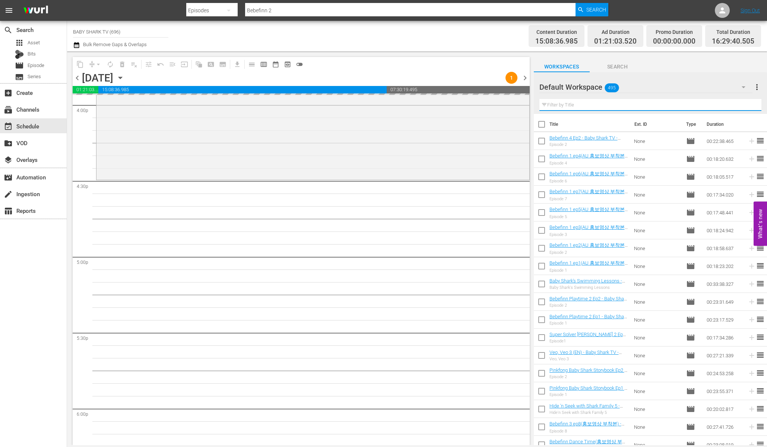
click at [732, 103] on input "text" at bounding box center [650, 105] width 222 height 12
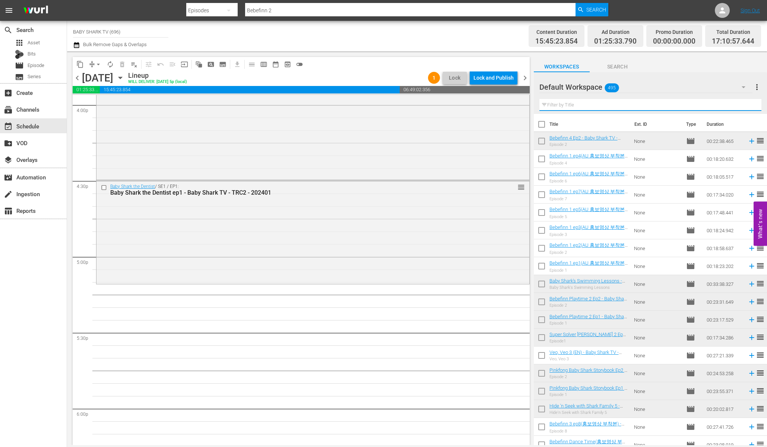
paste input "Bebefinn The [PERSON_NAME] for [PERSON_NAME] Baby Shark"
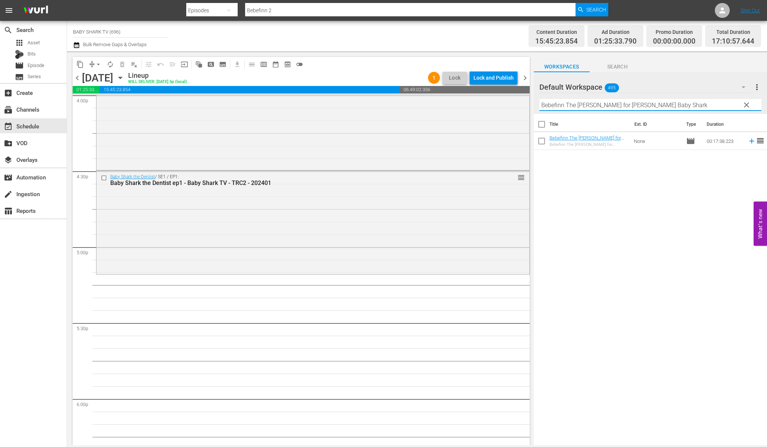
type input "Bebefinn The [PERSON_NAME] for [PERSON_NAME] Baby Shark"
click at [674, 193] on div "Title Ext. ID Type Duration Bebefinn The Hunt for Finn's Baby Shark - Baby Shar…" at bounding box center [650, 280] width 233 height 333
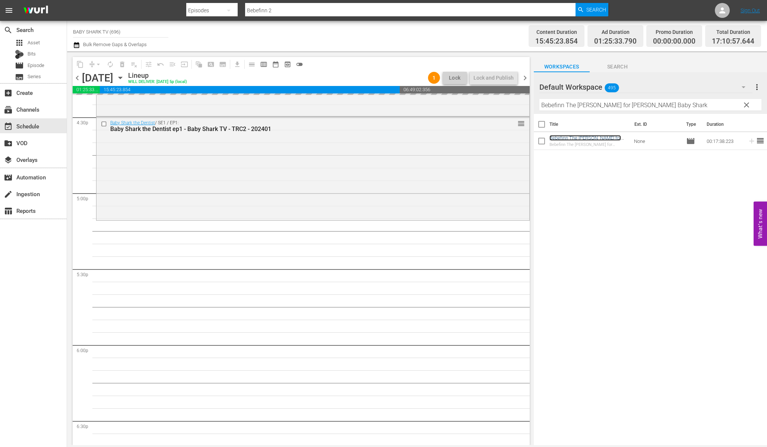
scroll to position [2497, 0]
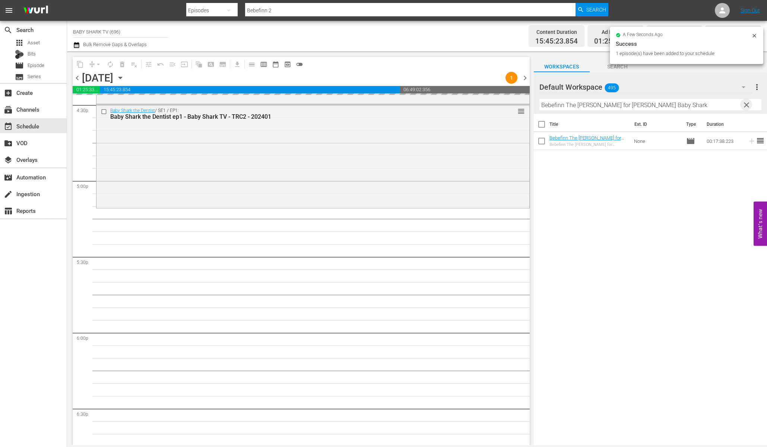
click at [750, 105] on span "clear" at bounding box center [746, 105] width 9 height 9
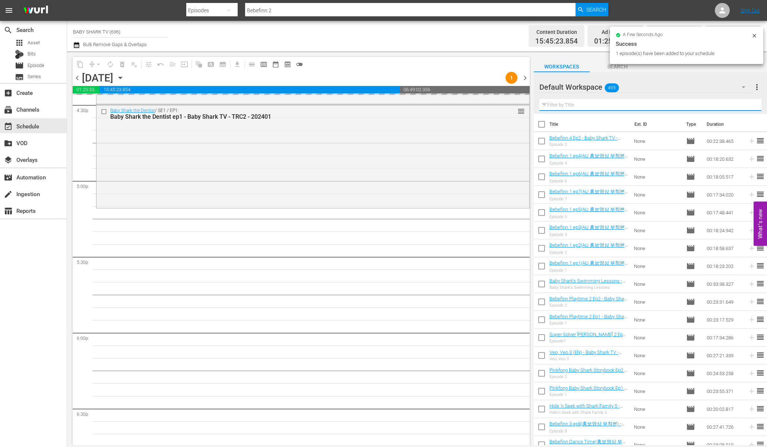
click at [738, 106] on input "text" at bounding box center [650, 105] width 222 height 12
click at [718, 106] on input "text" at bounding box center [650, 105] width 222 height 12
paste input "Baby Shark Color Songs"
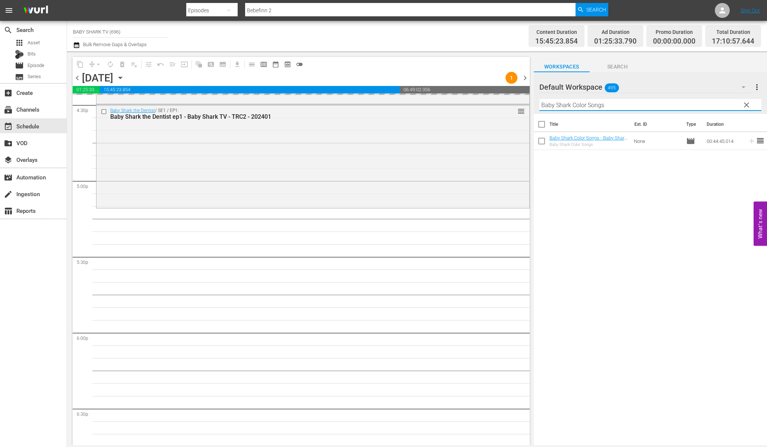
type input "Baby Shark Color Songs"
click at [620, 196] on div "Title Ext. ID Type Duration Baby Shark Color Songs - Baby Shark TV - TRC2 - 202…" at bounding box center [650, 280] width 233 height 333
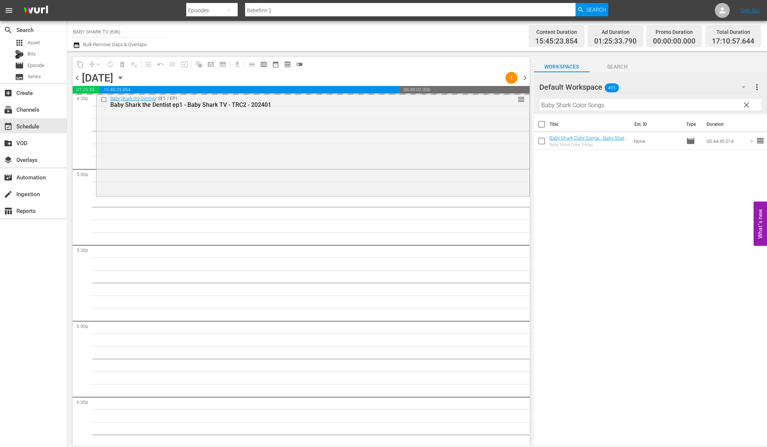
scroll to position [2510, 0]
click at [610, 185] on div "Title Ext. ID Type Duration Baby Shark Color Songs - Baby Shark TV - TRC2 - 202…" at bounding box center [650, 280] width 233 height 333
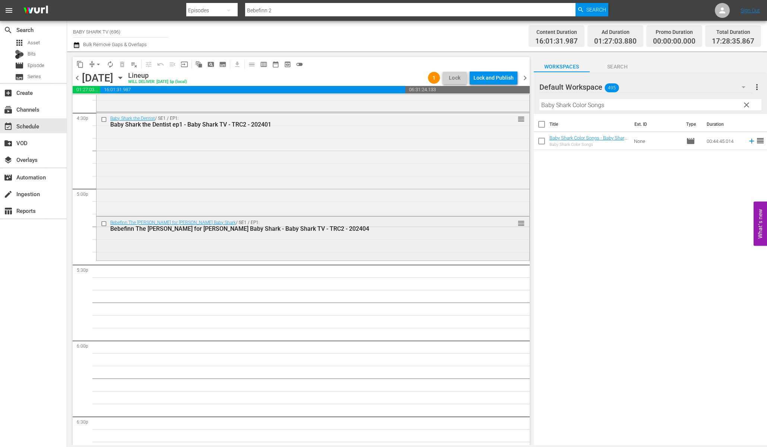
scroll to position [2494, 0]
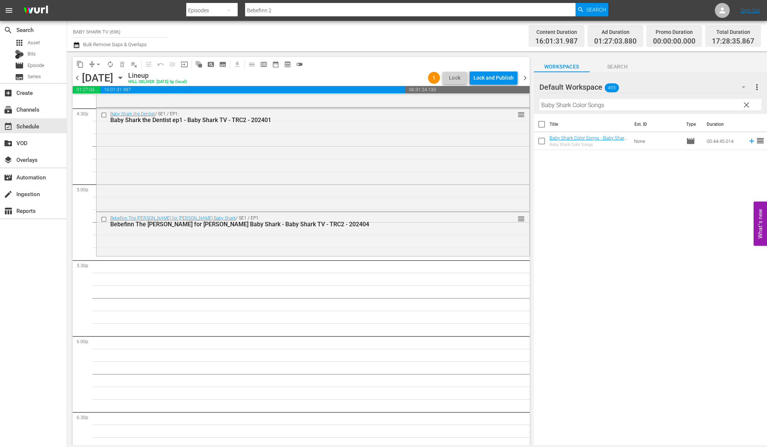
click at [625, 198] on div "Title Ext. ID Type Duration Baby Shark Color Songs - Baby Shark TV - TRC2 - 202…" at bounding box center [650, 280] width 233 height 333
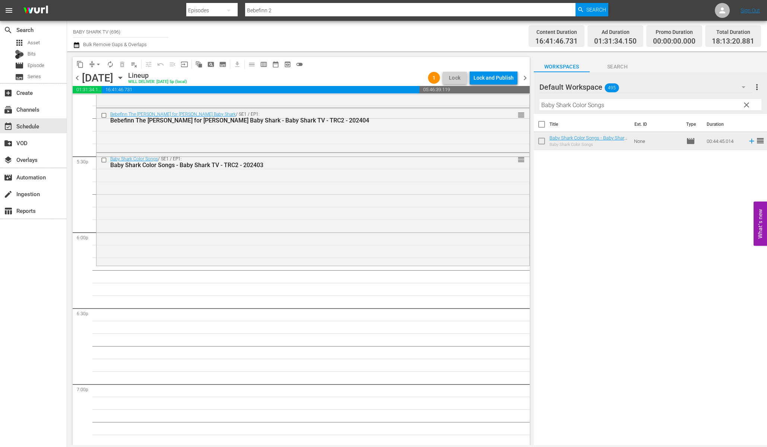
scroll to position [2602, 0]
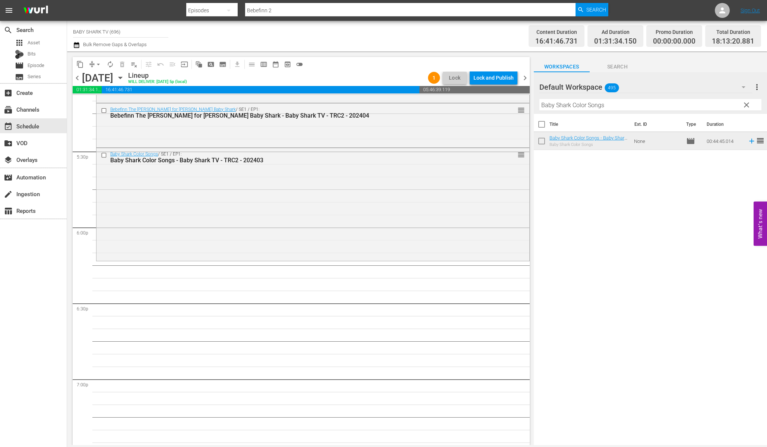
click at [742, 113] on div "Filter by Title Baby Shark Color Songs" at bounding box center [650, 105] width 222 height 18
click at [744, 106] on span "clear" at bounding box center [746, 105] width 9 height 9
click at [744, 106] on input "Baby Shark Color Songs" at bounding box center [650, 105] width 222 height 12
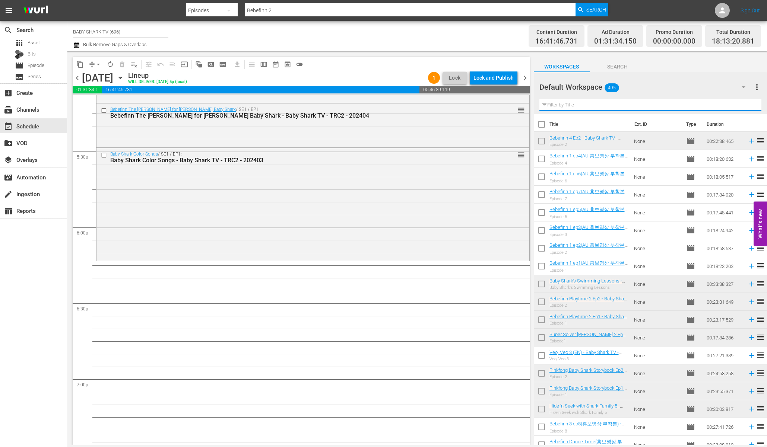
click at [735, 106] on input "text" at bounding box center [650, 105] width 222 height 12
click at [734, 106] on input "text" at bounding box center [650, 105] width 222 height 12
click at [727, 106] on input "text" at bounding box center [650, 105] width 222 height 12
paste input "Pinkfong [PERSON_NAME] Rhymes"
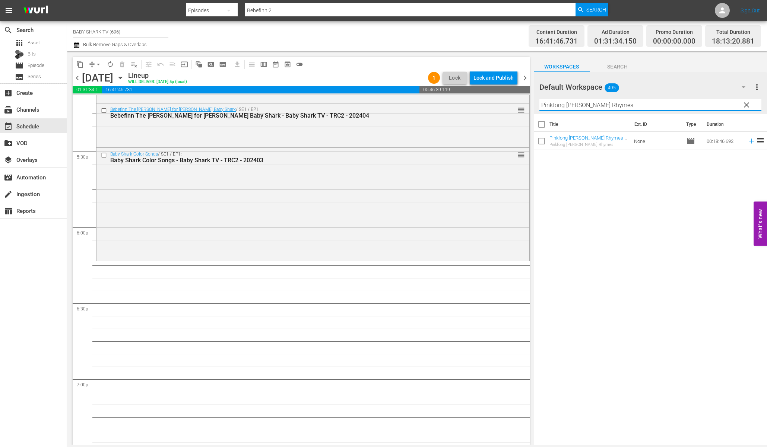
type input "Pinkfong [PERSON_NAME] Rhymes"
click at [594, 196] on div "Title Ext. ID Type Duration Pinkfong Ninimo Nursery Rhymes - Baby Shark TV - TR…" at bounding box center [650, 280] width 233 height 333
click at [593, 177] on div "Title Ext. ID Type Duration Pinkfong Ninimo Nursery Rhymes - Baby Shark TV - TR…" at bounding box center [650, 280] width 233 height 333
drag, startPoint x: 589, startPoint y: 140, endPoint x: 246, endPoint y: 434, distance: 451.6
